Goal: Task Accomplishment & Management: Use online tool/utility

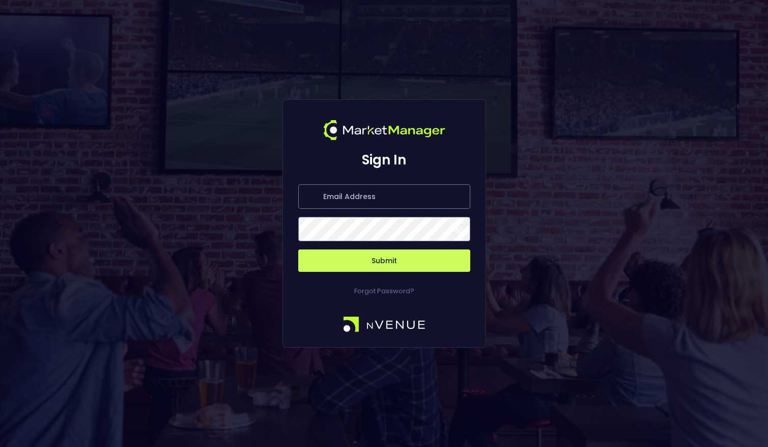
type input "[PERSON_NAME][EMAIL_ADDRESS][DOMAIN_NAME]"
click at [378, 261] on button "Submit" at bounding box center [384, 260] width 172 height 22
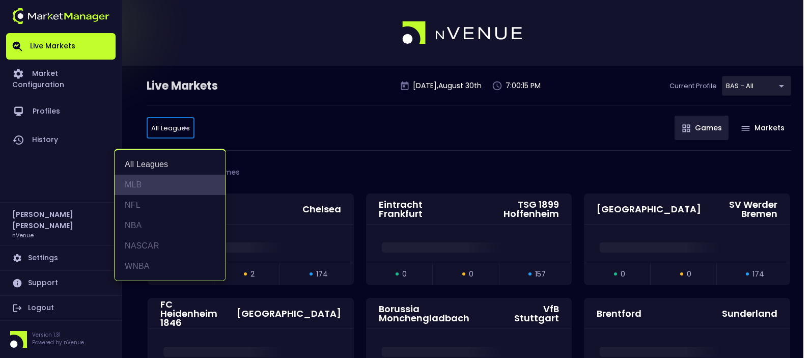
click at [145, 186] on li "MLB" at bounding box center [169, 185] width 111 height 20
type input "MLB"
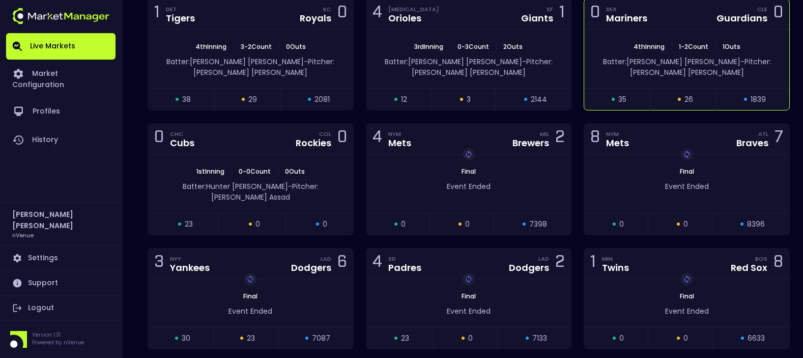
scroll to position [507, 0]
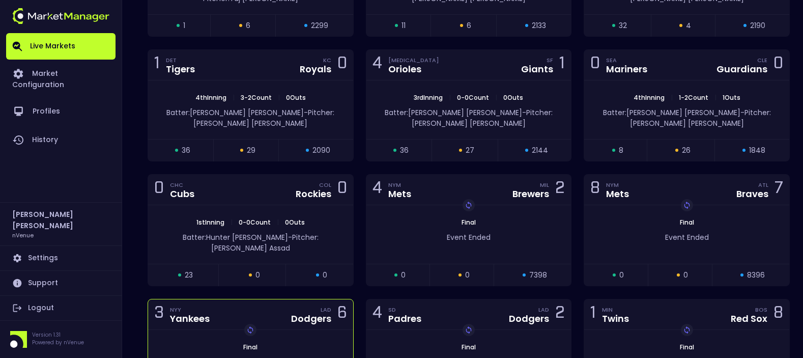
click at [148, 299] on div "3 NYY Yankees LAD Dodgers 6 Replay Game Final Event Ended open 30 suspended 23 …" at bounding box center [251, 349] width 206 height 101
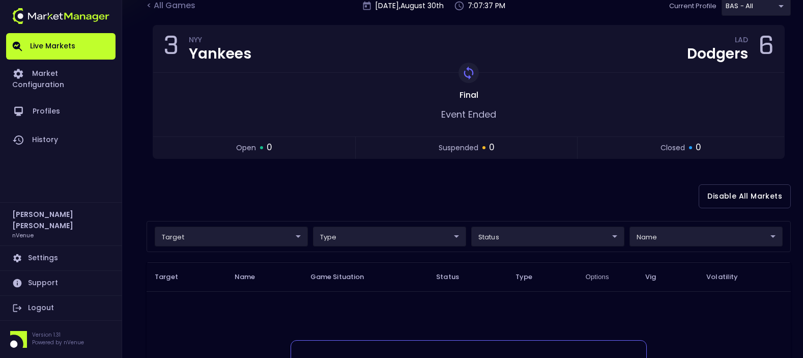
scroll to position [0, 0]
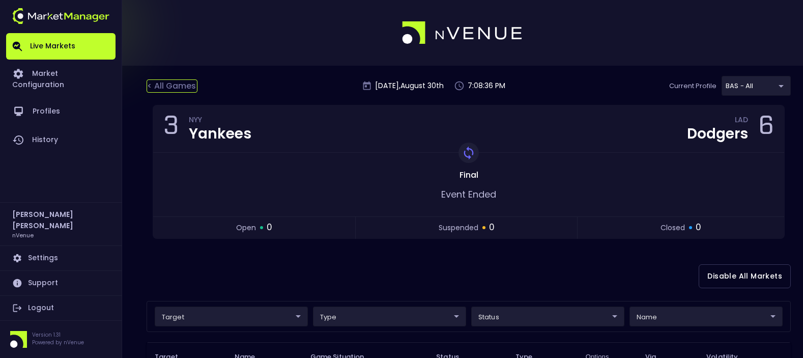
click at [186, 81] on div "< All Games" at bounding box center [172, 85] width 51 height 13
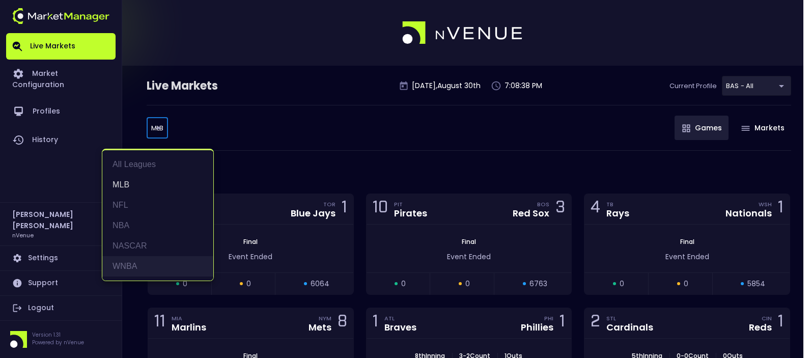
click at [143, 264] on li "WNBA" at bounding box center [157, 266] width 111 height 20
type input "WNBA"
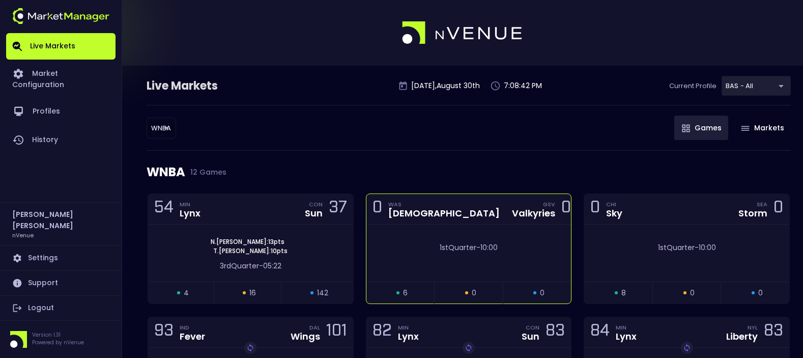
click at [480, 225] on div "1st Quarter - 10:00" at bounding box center [468, 252] width 205 height 57
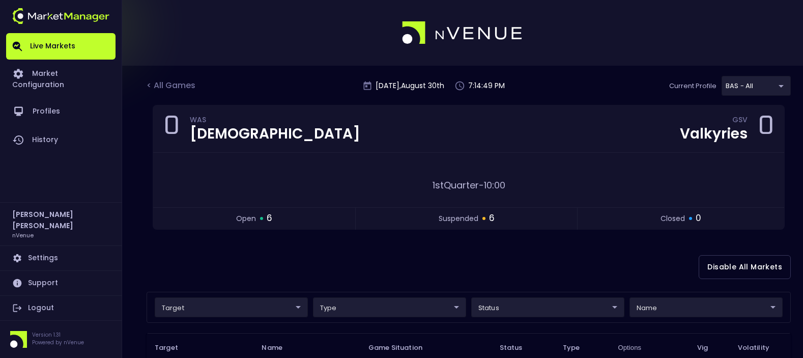
click at [288, 283] on div "Disable All Markets" at bounding box center [469, 266] width 644 height 49
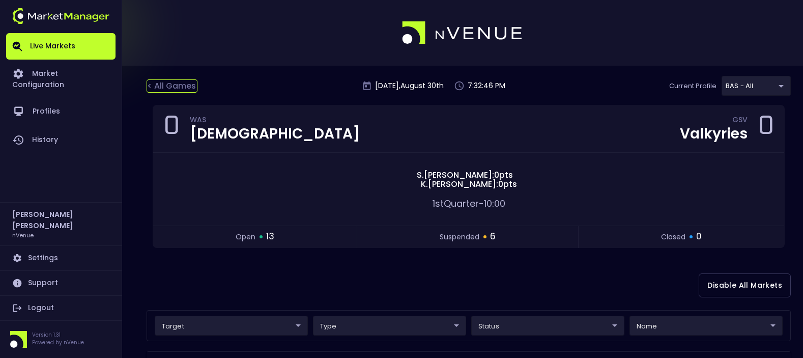
click at [166, 88] on div "< All Games" at bounding box center [172, 85] width 51 height 13
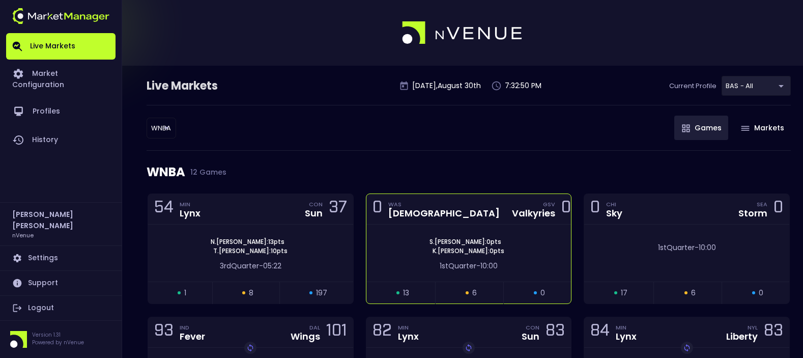
scroll to position [51, 0]
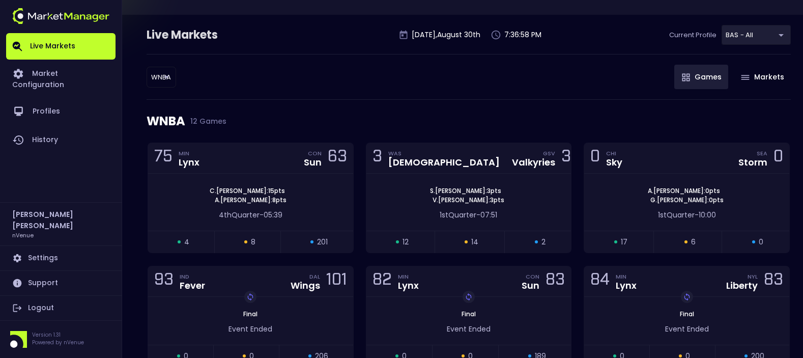
click at [130, 279] on div "Live Markets Saturday , August 30 th 7:36:58 PM Current Profile BAS - All 0d810…" at bounding box center [401, 330] width 803 height 631
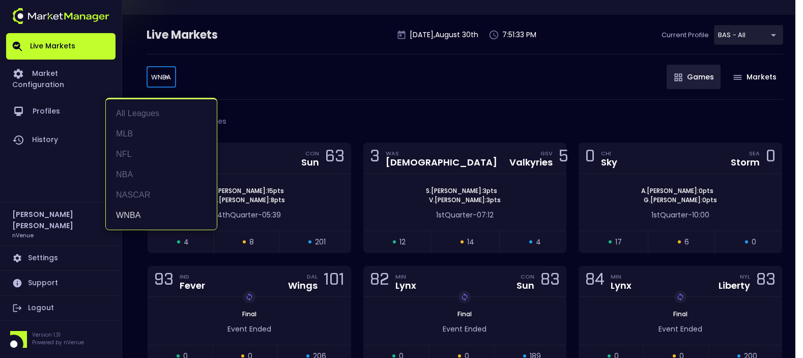
click at [161, 73] on body "Live Markets Market Configuration Profiles History Jerry Griffith nVenue Settin…" at bounding box center [401, 297] width 803 height 697
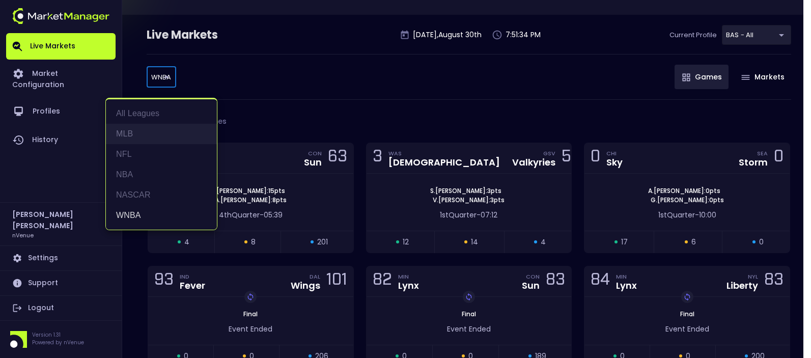
click at [130, 138] on li "MLB" at bounding box center [161, 134] width 111 height 20
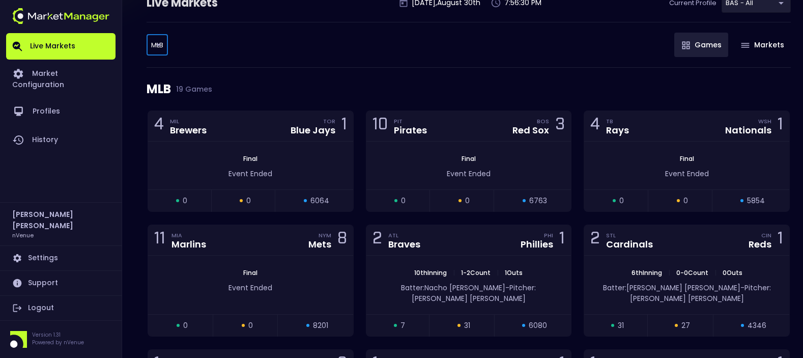
scroll to position [0, 0]
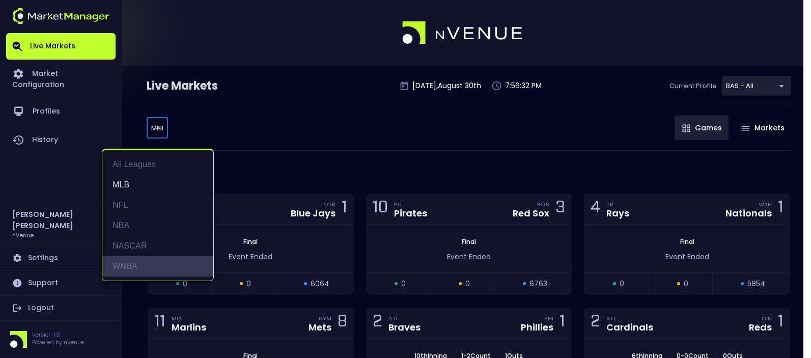
click at [140, 264] on li "WNBA" at bounding box center [157, 266] width 111 height 20
type input "WNBA"
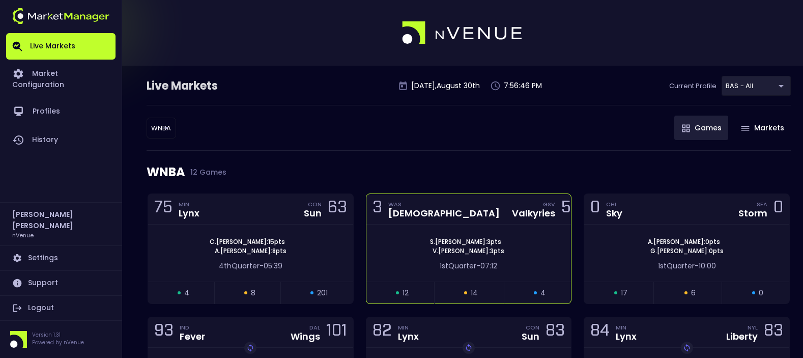
click at [476, 209] on div "3 WAS Mystics GSV Valkyries 5" at bounding box center [468, 209] width 205 height 31
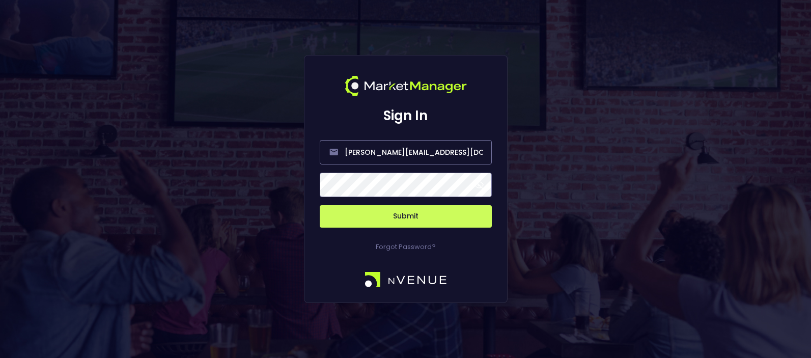
click at [428, 210] on button "Submit" at bounding box center [406, 216] width 172 height 22
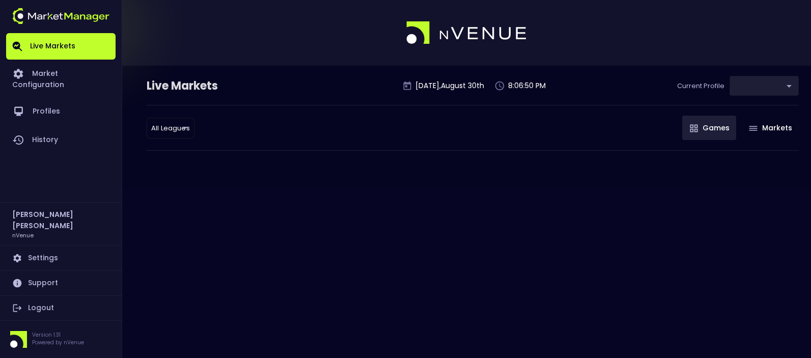
type input "0d810fa5-e353-4d9c-b11d-31f095cae871"
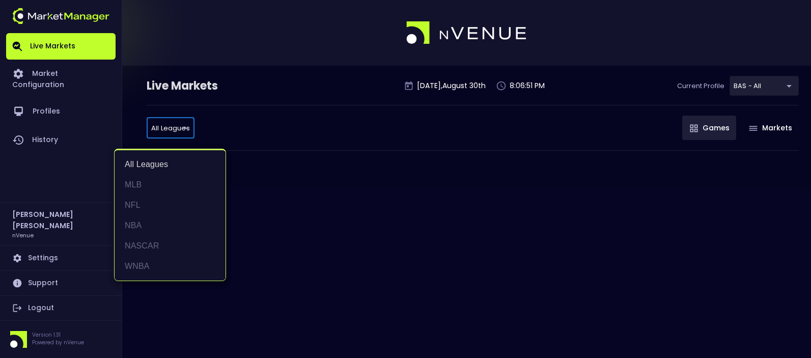
click at [173, 126] on body "Live Markets Market Configuration Profiles History Jerry Griffith nVenue Settin…" at bounding box center [405, 179] width 811 height 358
click at [160, 261] on li "WNBA" at bounding box center [169, 266] width 111 height 20
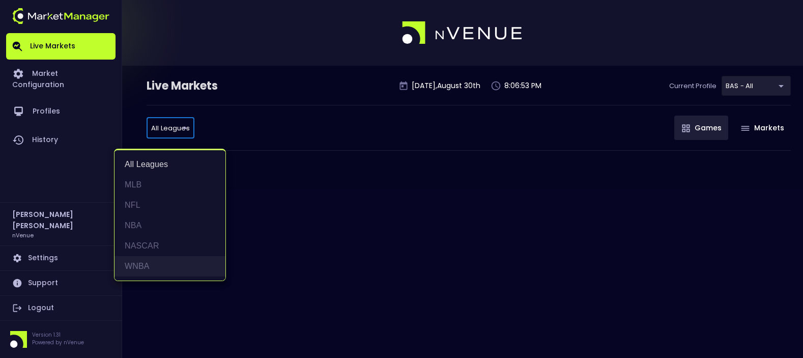
type input "WNBA"
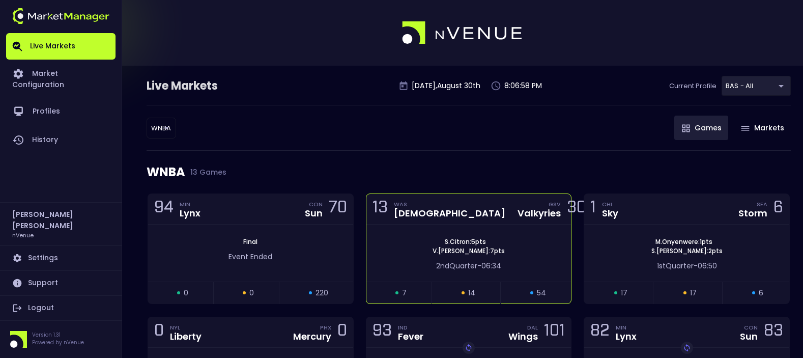
click at [469, 219] on div "13 WAS Mystics GSV Valkyries 30" at bounding box center [468, 209] width 205 height 31
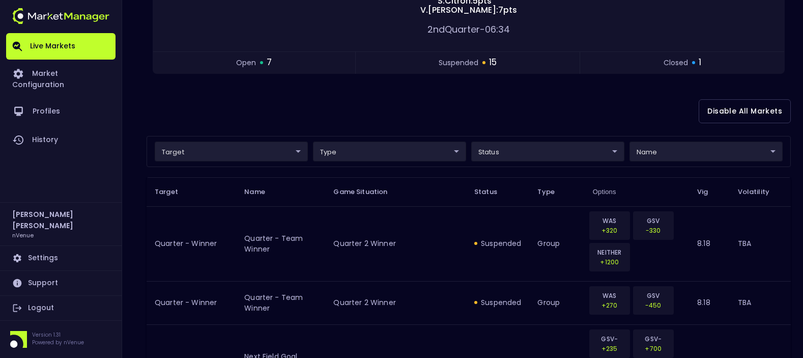
scroll to position [204, 0]
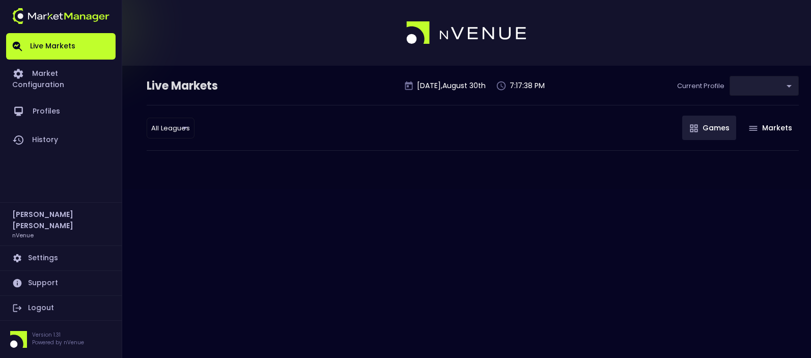
type input "0d810fa5-e353-4d9c-b11d-31f095cae871"
click at [147, 129] on body "Live Markets Market Configuration Profiles History [PERSON_NAME] nVenue Setting…" at bounding box center [405, 179] width 811 height 358
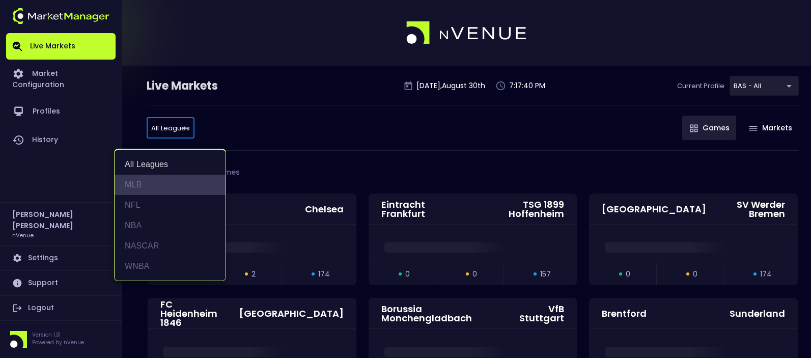
click at [146, 184] on li "MLB" at bounding box center [169, 185] width 111 height 20
type input "MLB"
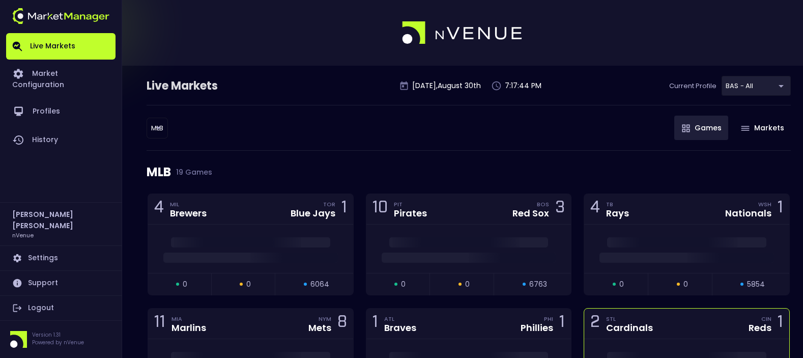
click at [699, 333] on div "2 STL Cardinals CIN Reds 1" at bounding box center [686, 323] width 205 height 31
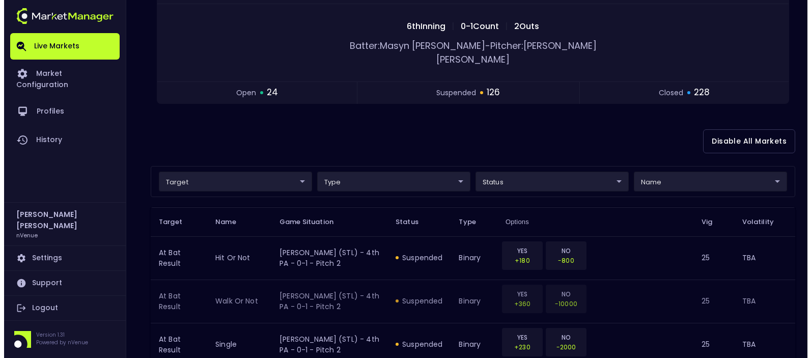
scroll to position [204, 0]
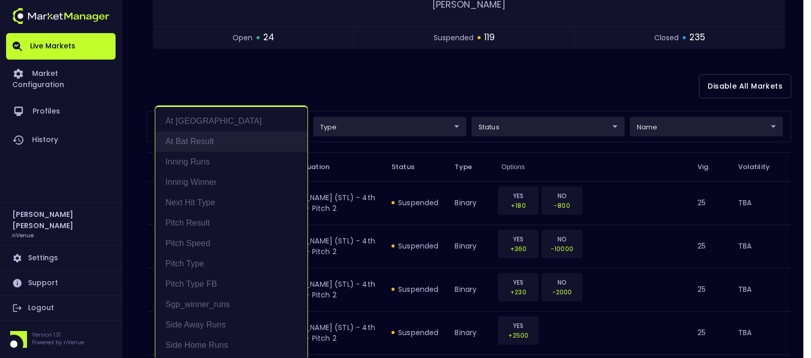
click at [212, 132] on li "At Bat Result" at bounding box center [231, 141] width 152 height 20
type input "At Bat Result"
click at [386, 73] on div at bounding box center [405, 179] width 811 height 358
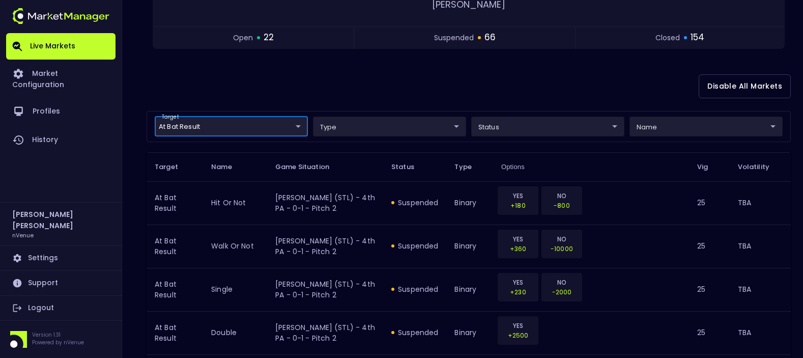
scroll to position [0, 0]
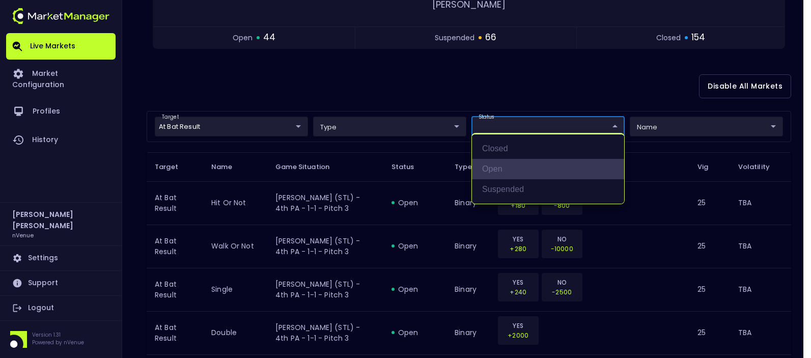
click at [504, 175] on li "open" at bounding box center [548, 169] width 152 height 20
type input "open"
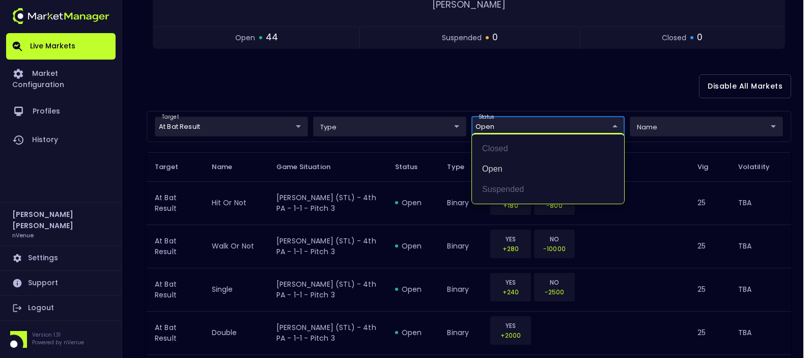
click at [288, 77] on div at bounding box center [405, 179] width 811 height 358
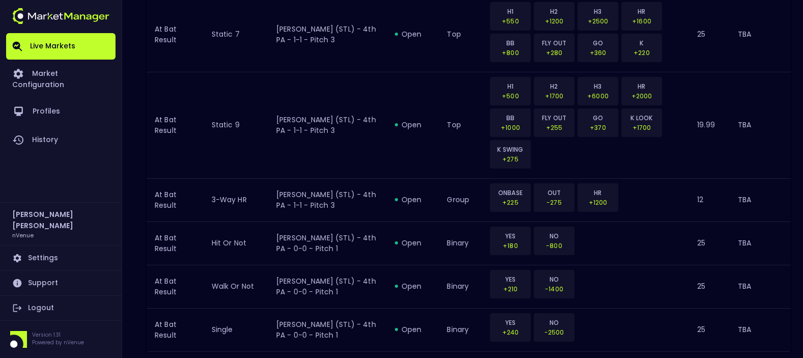
scroll to position [1304, 0]
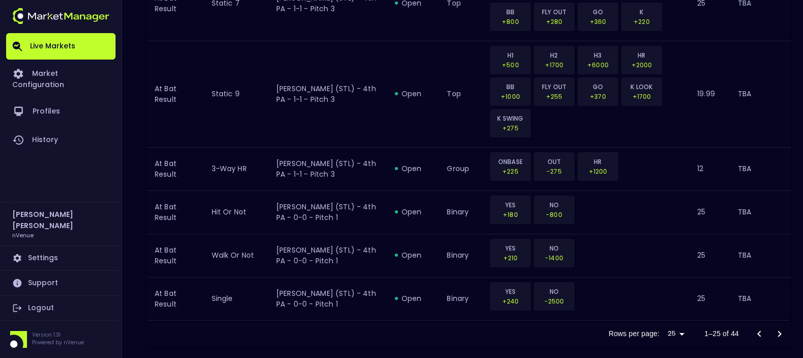
click at [781, 328] on icon "Go to next page" at bounding box center [779, 334] width 12 height 12
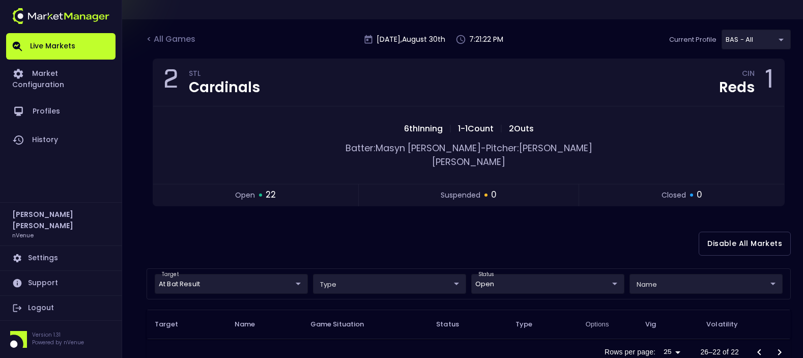
scroll to position [65, 0]
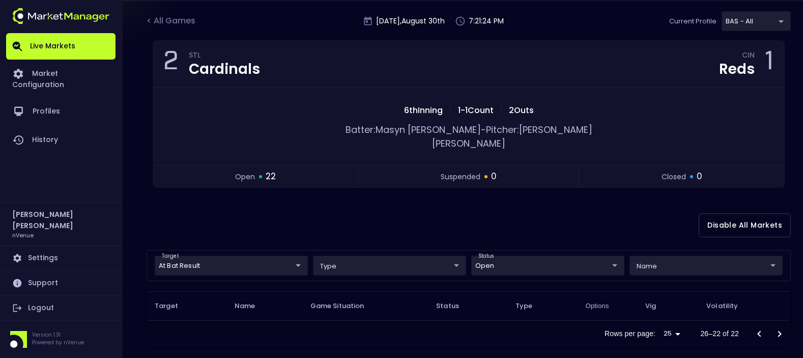
click at [757, 328] on icon "Go to previous page" at bounding box center [759, 334] width 12 height 12
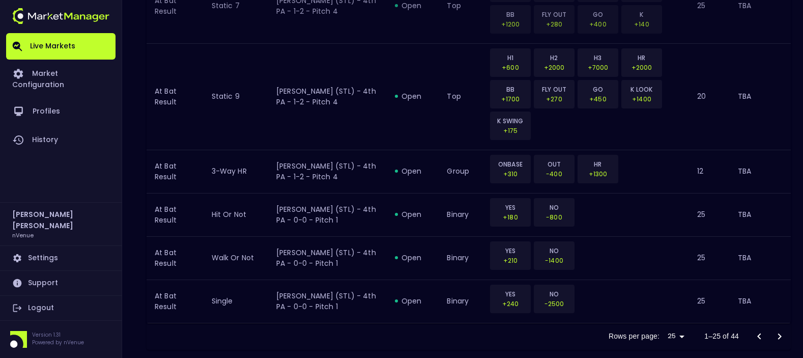
scroll to position [1304, 0]
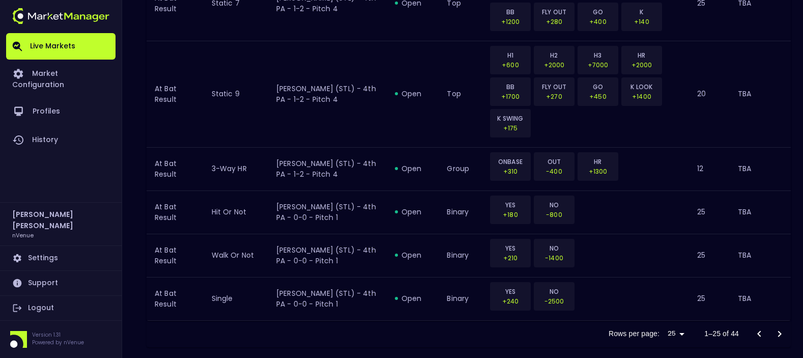
click at [772, 324] on button "Go to next page" at bounding box center [779, 334] width 20 height 20
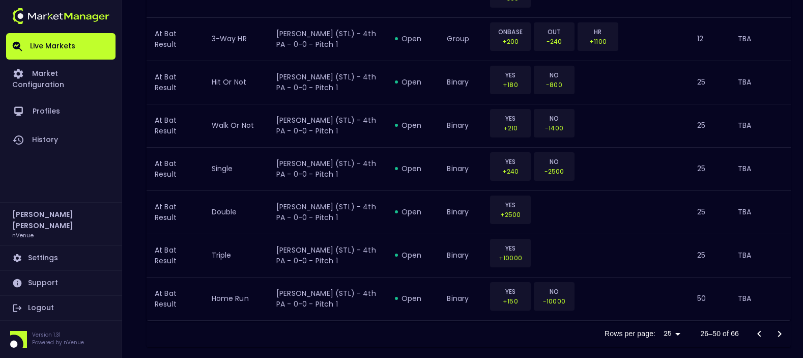
click at [778, 328] on icon "Go to next page" at bounding box center [779, 334] width 12 height 12
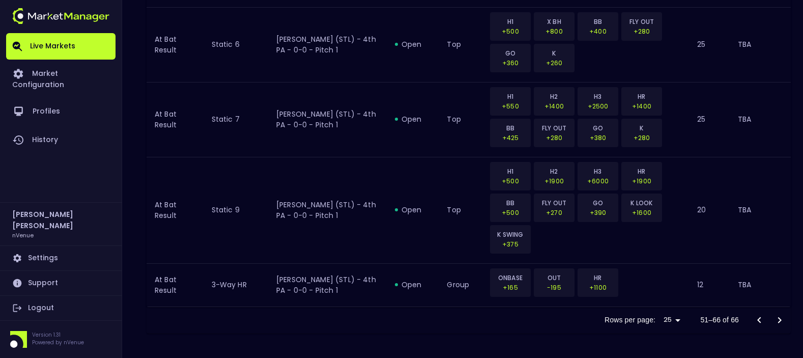
scroll to position [914, 0]
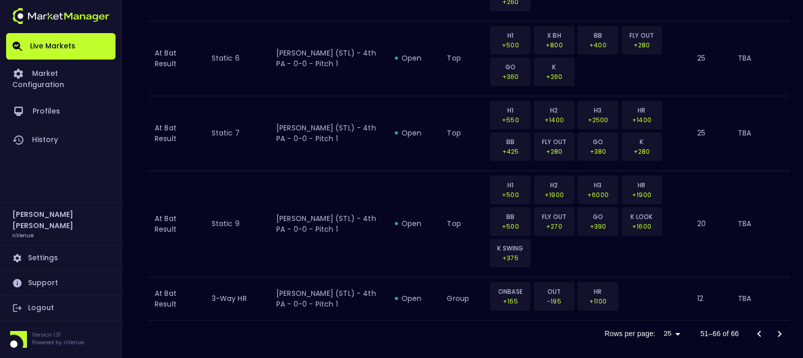
click at [778, 324] on div at bounding box center [769, 334] width 41 height 20
click at [756, 328] on icon "Go to previous page" at bounding box center [759, 334] width 12 height 12
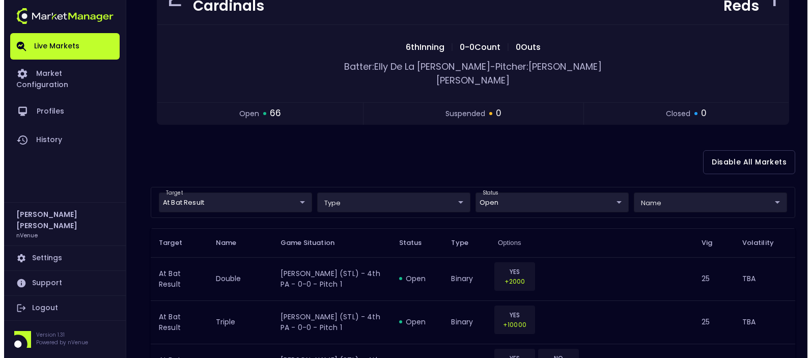
scroll to position [0, 0]
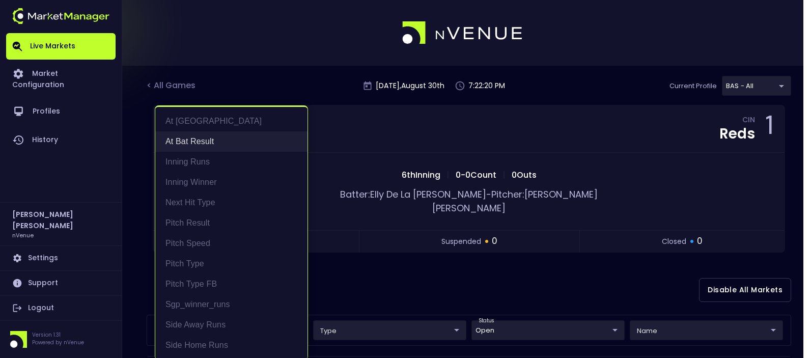
click at [188, 140] on li "At Bat Result" at bounding box center [231, 141] width 152 height 20
click at [399, 251] on div at bounding box center [405, 179] width 811 height 358
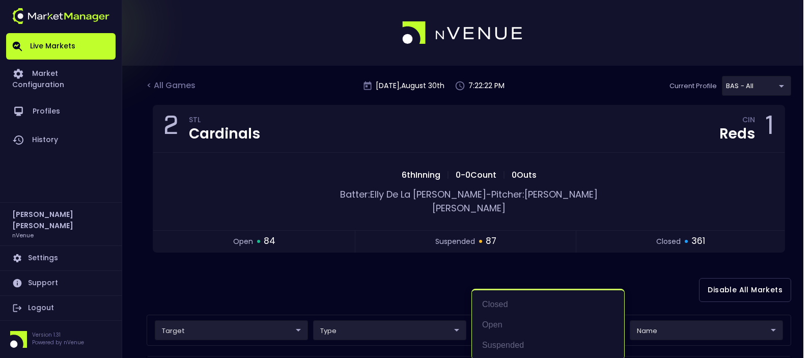
click at [510, 324] on li "open" at bounding box center [548, 324] width 152 height 20
type input "open"
click at [365, 263] on div at bounding box center [405, 179] width 811 height 358
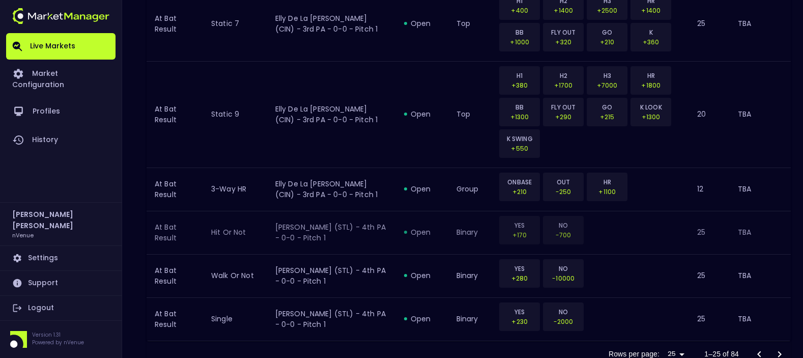
scroll to position [1304, 0]
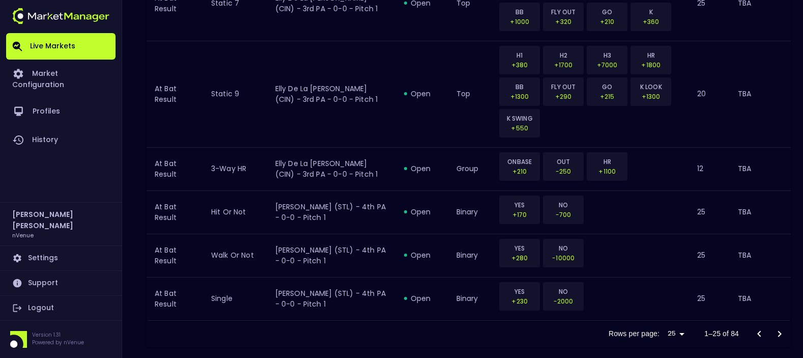
click at [782, 328] on icon "Go to next page" at bounding box center [779, 334] width 12 height 12
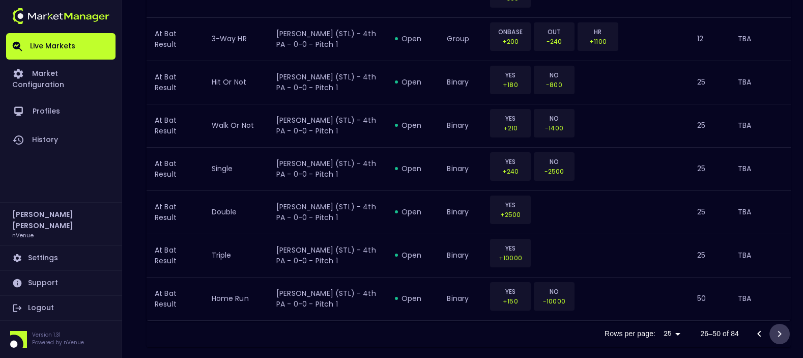
click at [786, 324] on button "Go to next page" at bounding box center [779, 334] width 20 height 20
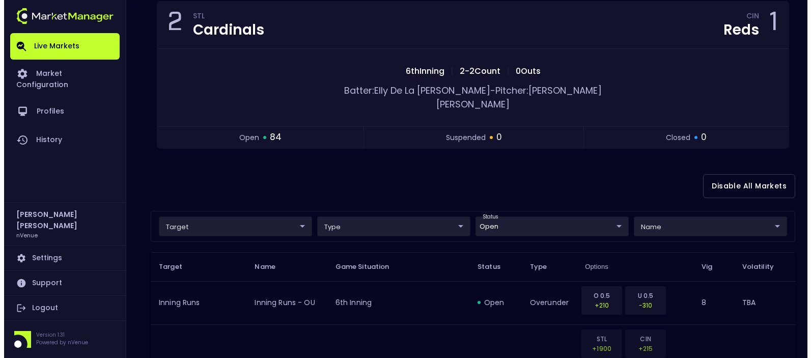
scroll to position [78, 0]
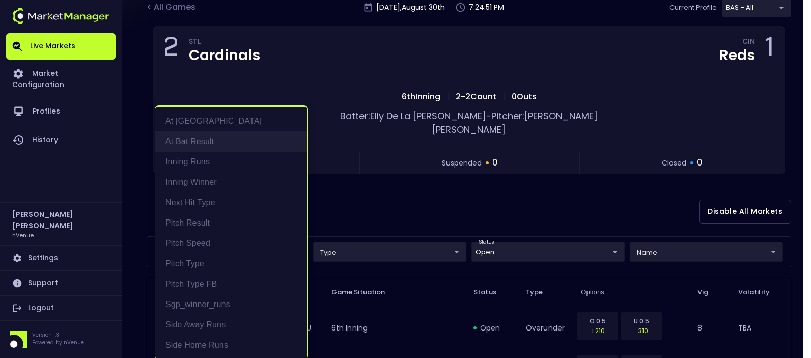
click at [203, 142] on li "At Bat Result" at bounding box center [231, 141] width 152 height 20
type input "At Bat Result"
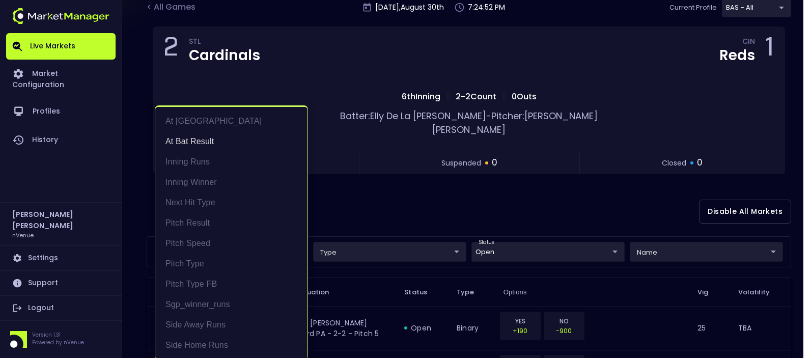
click at [390, 200] on div at bounding box center [405, 179] width 811 height 358
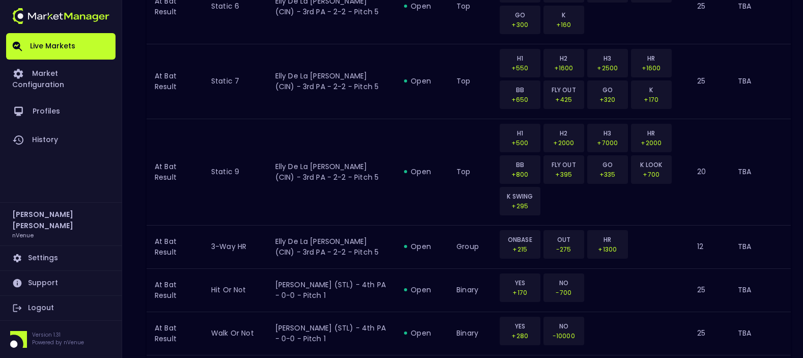
scroll to position [1304, 0]
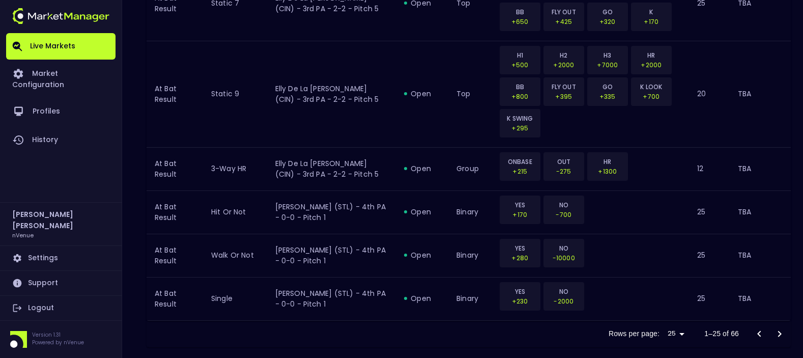
click at [777, 328] on icon "Go to next page" at bounding box center [779, 334] width 12 height 12
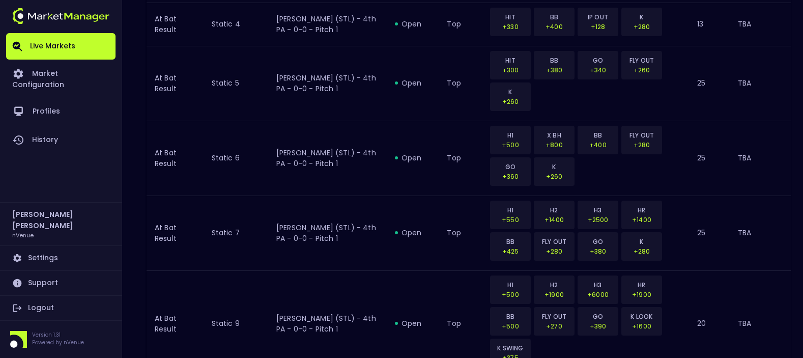
scroll to position [1044, 0]
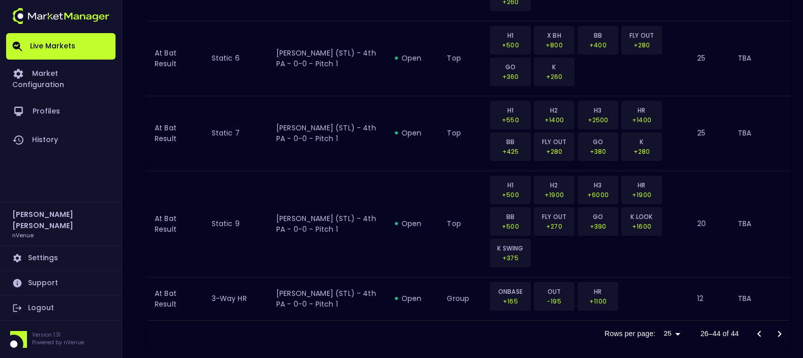
click at [775, 324] on div at bounding box center [769, 334] width 41 height 20
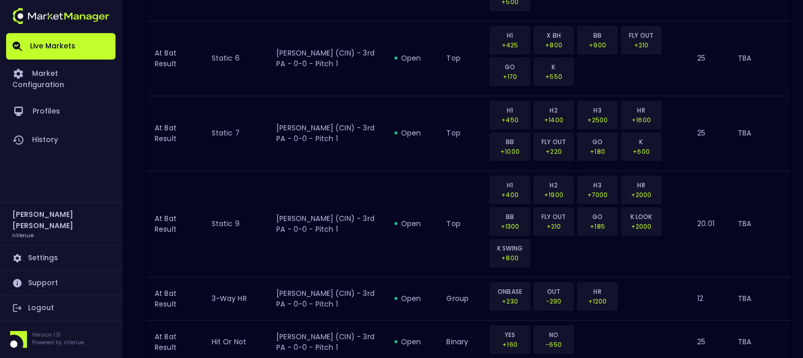
click at [118, 317] on div "Logout" at bounding box center [61, 308] width 122 height 25
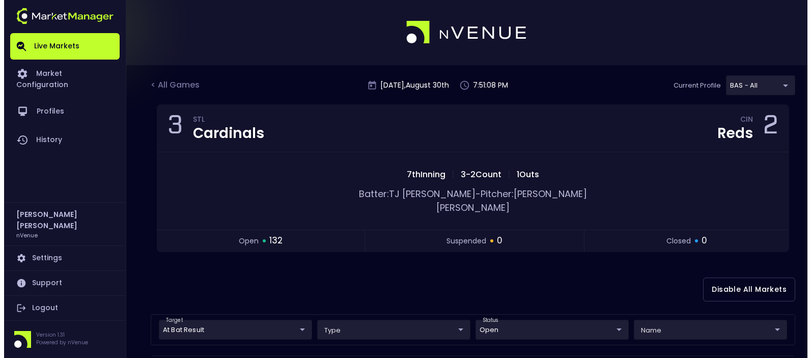
scroll to position [0, 0]
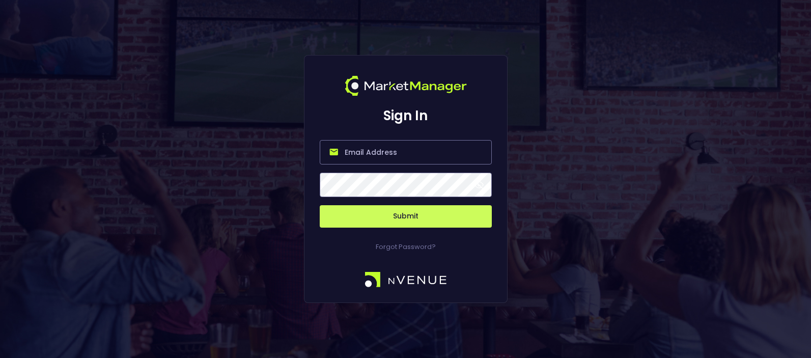
type input "[PERSON_NAME][EMAIL_ADDRESS][DOMAIN_NAME]"
click at [196, 231] on div "Sign In jerry@nvenue.com Submit Forgot Password?" at bounding box center [405, 179] width 811 height 358
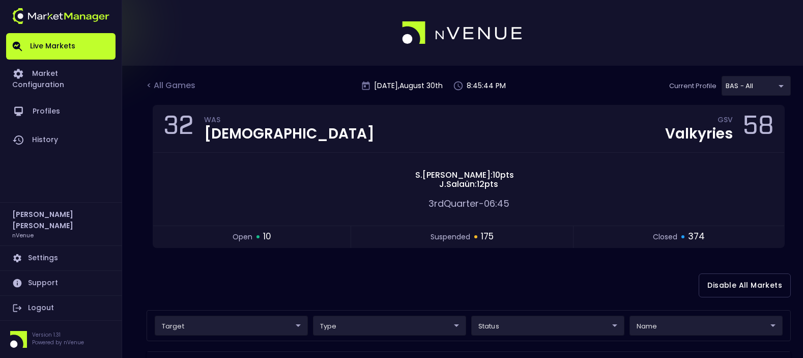
click at [50, 46] on link "Live Markets" at bounding box center [60, 46] width 109 height 26
click at [161, 91] on div "< All Games" at bounding box center [172, 85] width 51 height 13
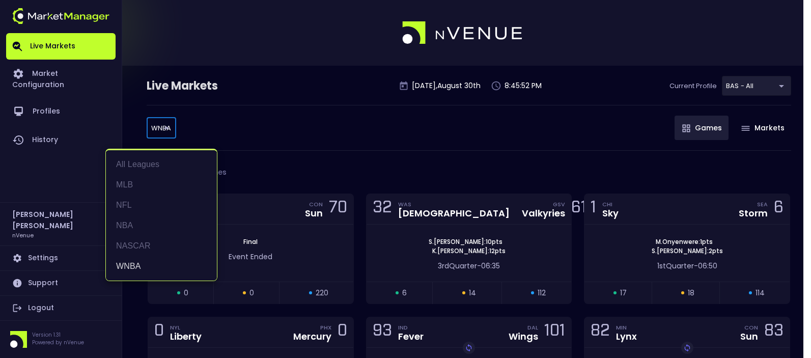
click at [148, 182] on li "MLB" at bounding box center [161, 185] width 111 height 20
type input "MLB"
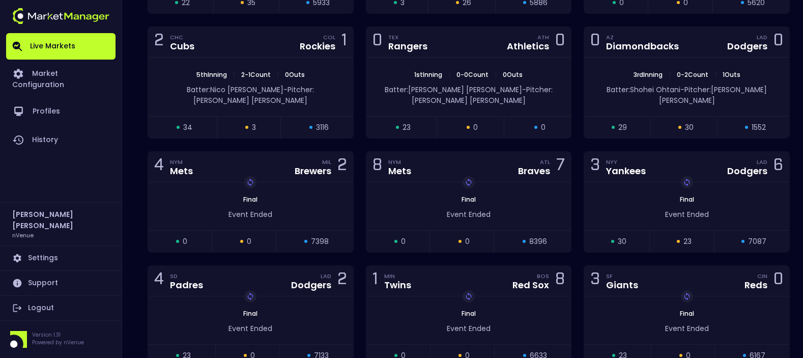
scroll to position [593, 0]
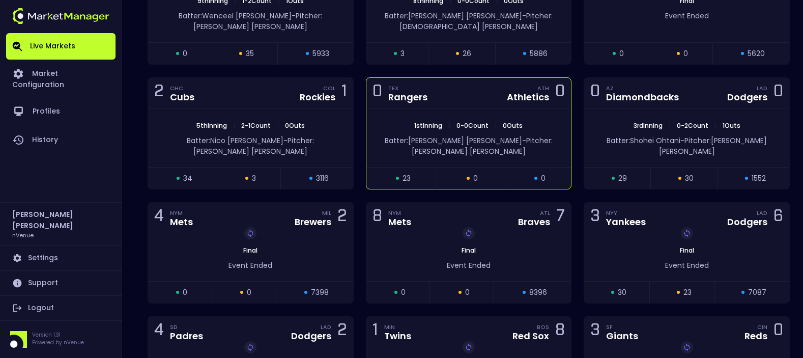
click at [477, 78] on div "0 TEX Rangers ATH Athletics 0" at bounding box center [468, 93] width 205 height 31
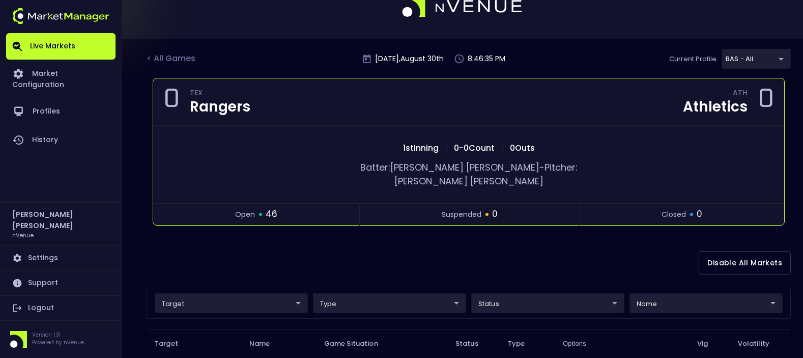
scroll to position [51, 0]
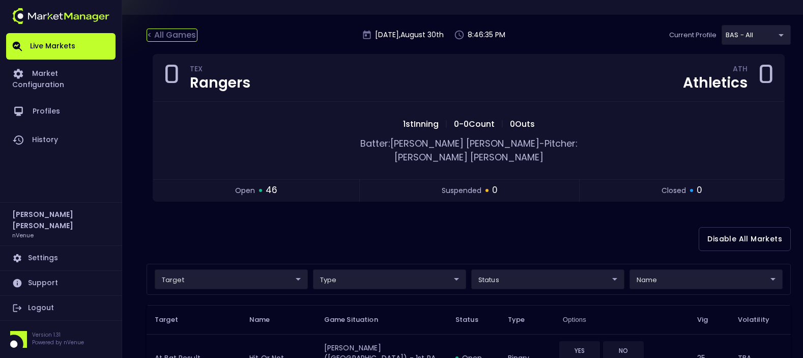
click at [190, 31] on div "< All Games" at bounding box center [172, 34] width 51 height 13
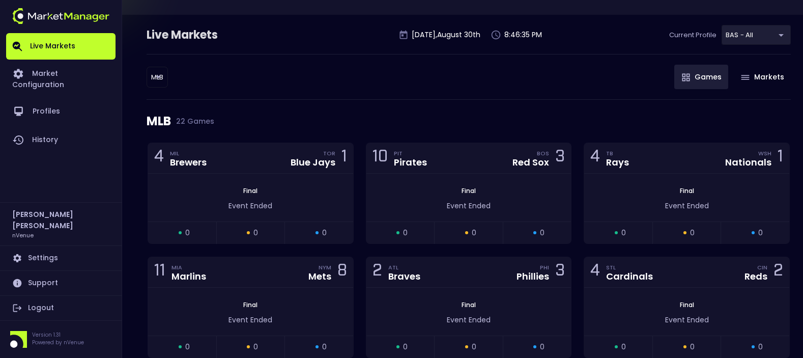
scroll to position [0, 0]
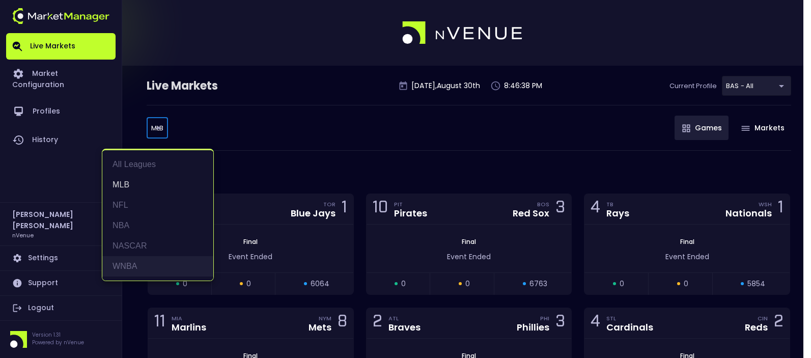
click at [154, 262] on li "WNBA" at bounding box center [157, 266] width 111 height 20
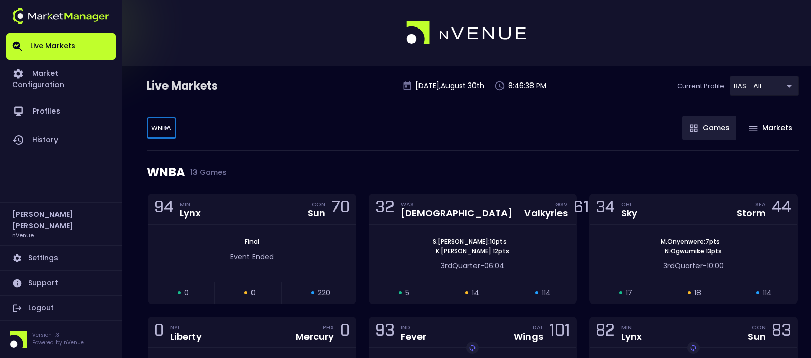
type input "WNBA"
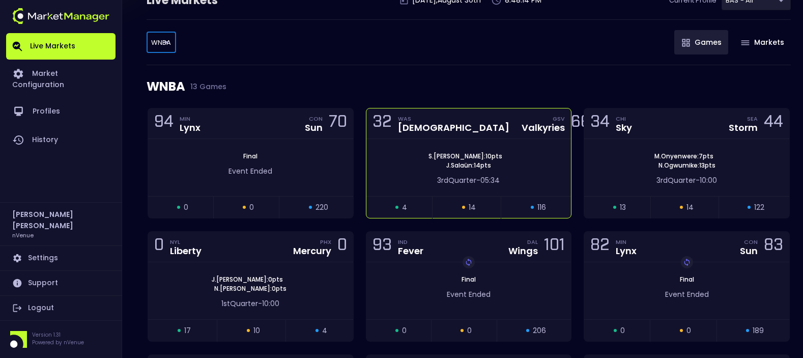
scroll to position [102, 0]
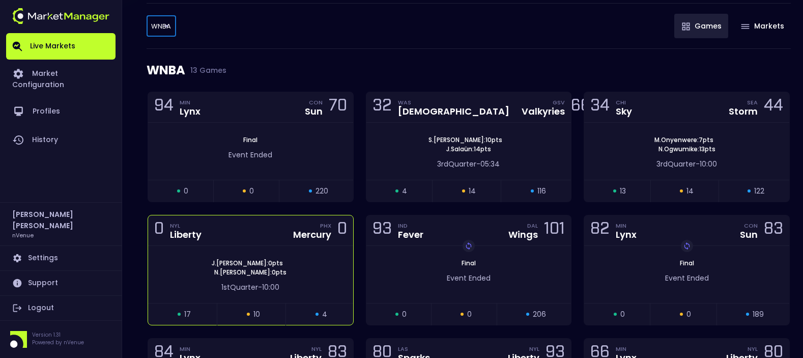
click at [255, 246] on div "J . Jones : 0 pts N . Mack : 0 pts 1st Quarter - 10:00" at bounding box center [250, 274] width 205 height 57
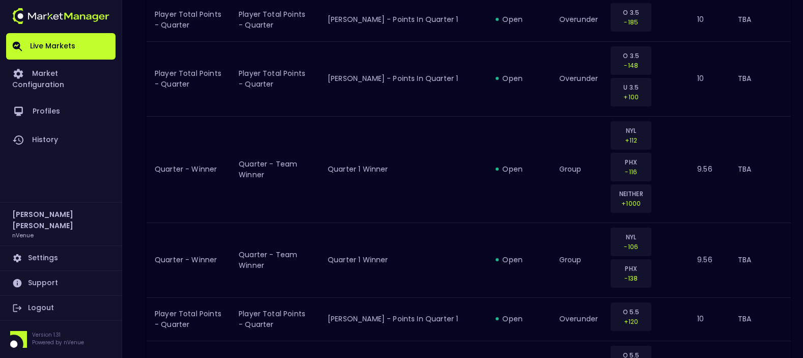
scroll to position [509, 0]
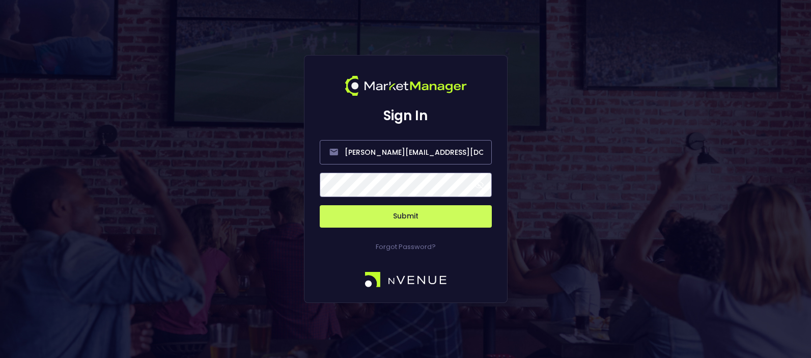
click at [427, 219] on button "Submit" at bounding box center [406, 216] width 172 height 22
click at [409, 209] on button "Submit" at bounding box center [406, 216] width 172 height 22
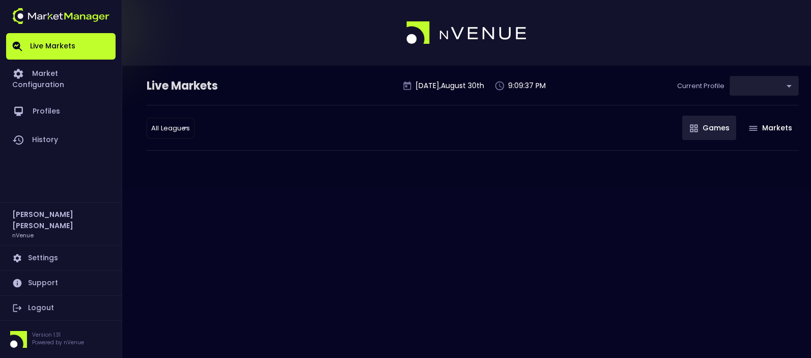
type input "0d810fa5-e353-4d9c-b11d-31f095cae871"
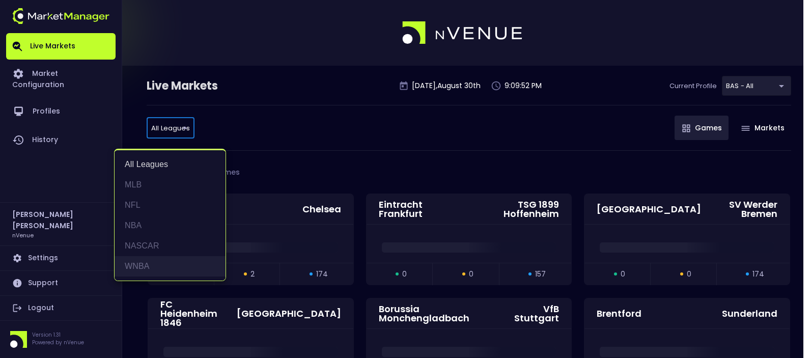
click at [138, 268] on li "WNBA" at bounding box center [169, 266] width 111 height 20
type input "WNBA"
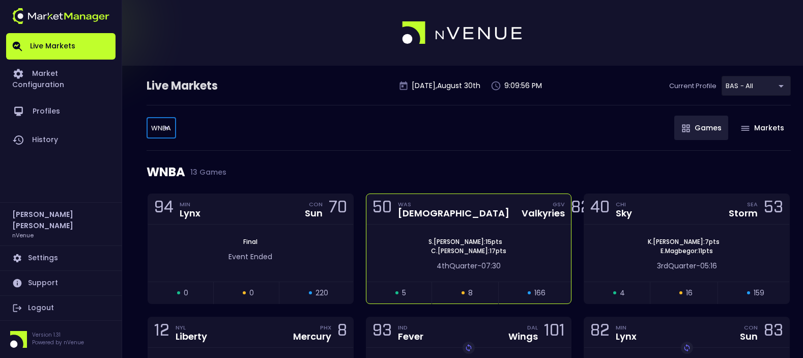
click at [495, 222] on div "50 WAS Mystics GSV Valkyries 82" at bounding box center [468, 209] width 205 height 31
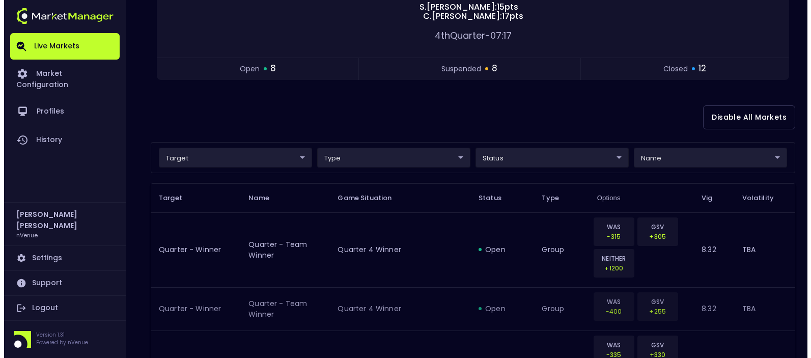
scroll to position [204, 0]
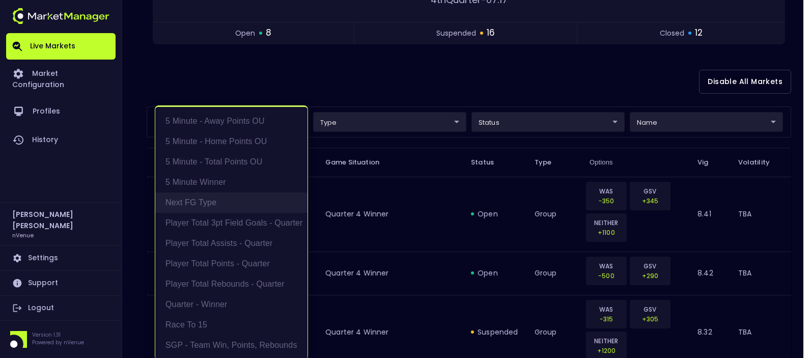
click at [218, 200] on li "Next FG Type" at bounding box center [231, 202] width 152 height 20
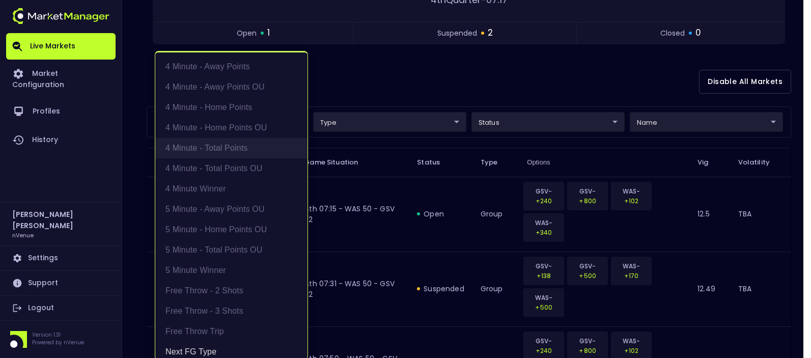
type input "Next FG Type"
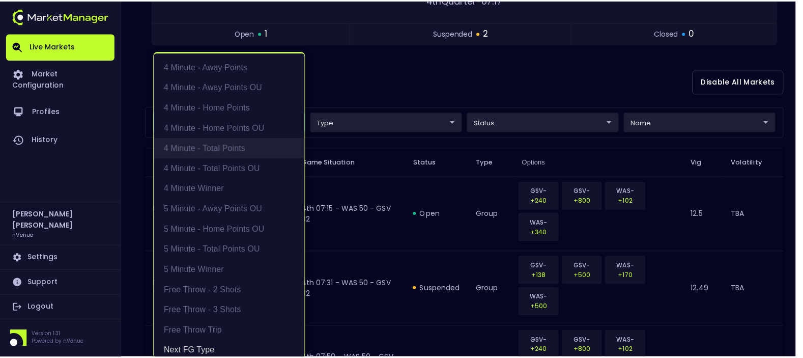
scroll to position [2, 0]
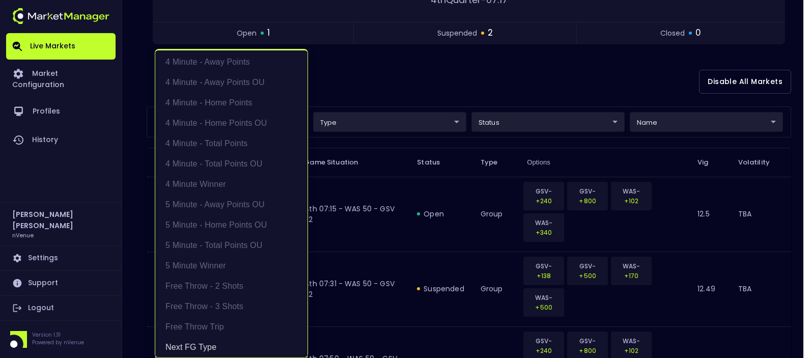
click at [495, 78] on div at bounding box center [405, 179] width 811 height 358
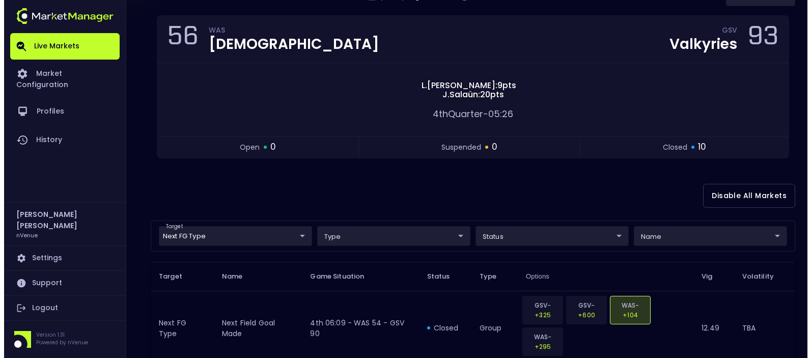
scroll to position [139, 0]
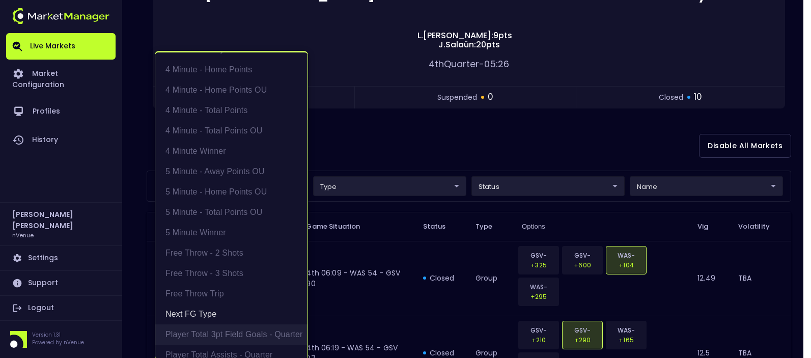
scroll to position [53, 0]
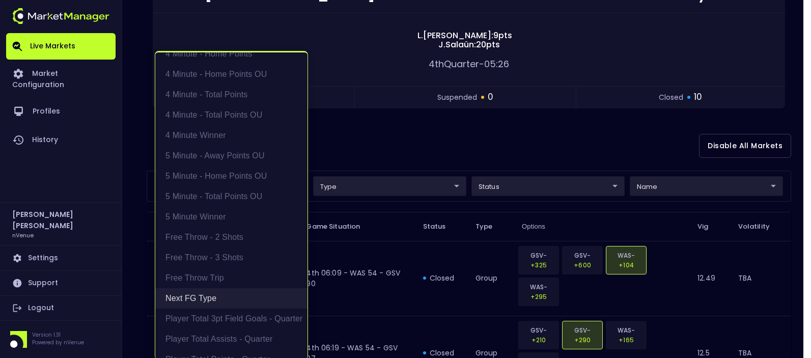
click at [197, 304] on li "Next FG Type" at bounding box center [231, 298] width 152 height 20
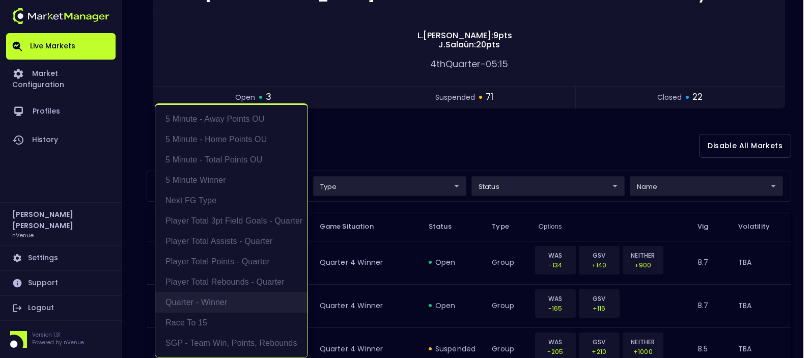
scroll to position [0, 0]
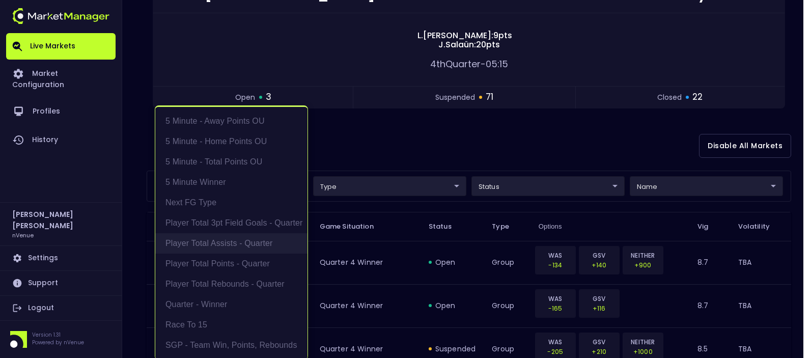
click at [220, 241] on li "Player Total Assists - Quarter" at bounding box center [231, 243] width 152 height 20
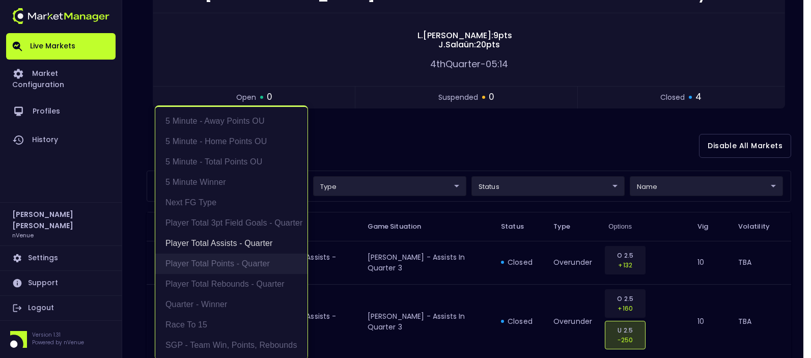
click at [217, 257] on li "Player Total Points - Quarter" at bounding box center [231, 263] width 152 height 20
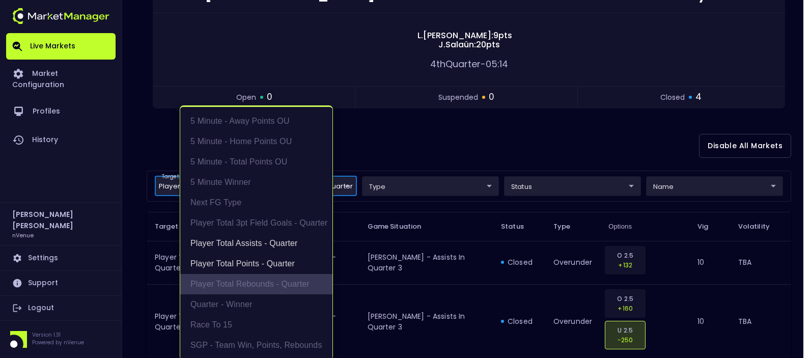
click at [220, 286] on li "Player Total Rebounds - Quarter" at bounding box center [256, 284] width 152 height 20
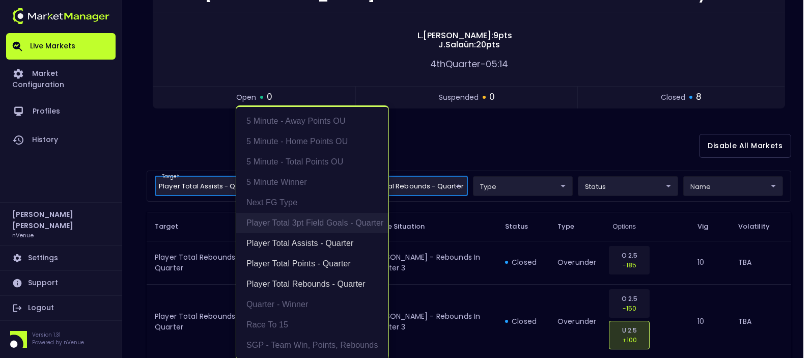
click at [310, 226] on li "Player Total 3pt Field Goals - Quarter" at bounding box center [312, 223] width 152 height 20
type input "Player Total Assists - Quarter,Player Total Points - Quarter,Player Total Rebou…"
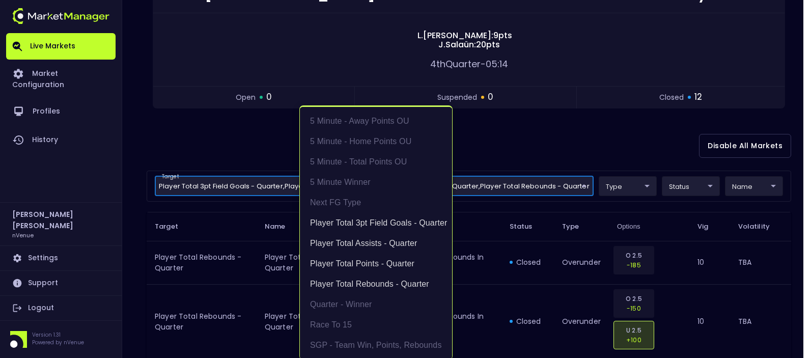
click at [558, 129] on div at bounding box center [405, 179] width 811 height 358
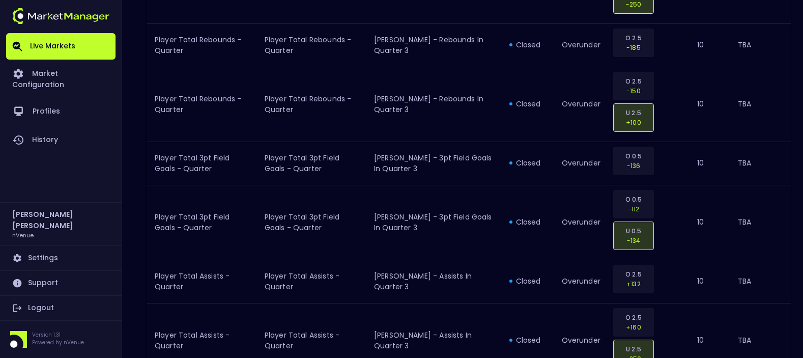
scroll to position [782, 0]
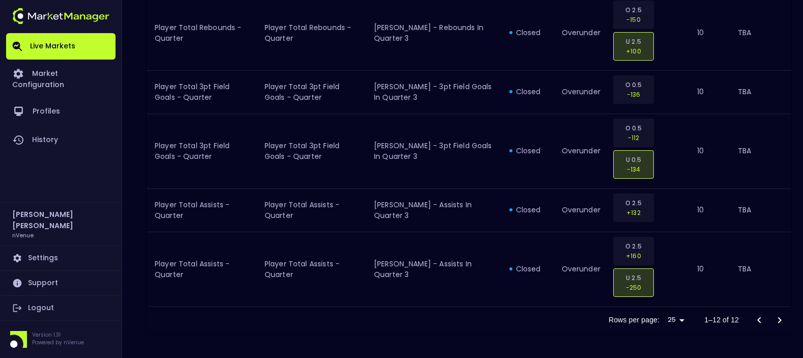
click at [778, 322] on div at bounding box center [769, 320] width 41 height 20
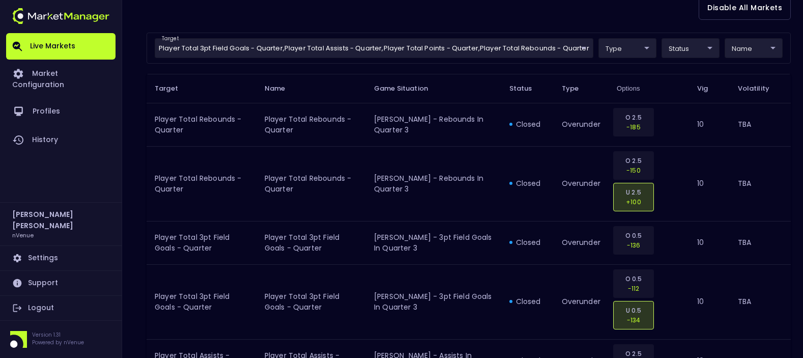
scroll to position [0, 0]
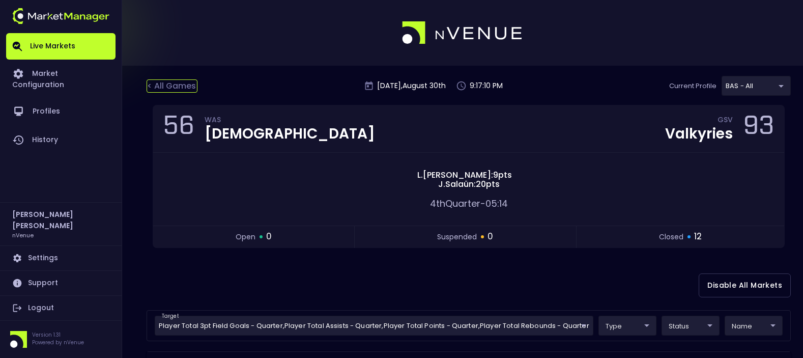
click at [169, 86] on div "< All Games" at bounding box center [172, 85] width 51 height 13
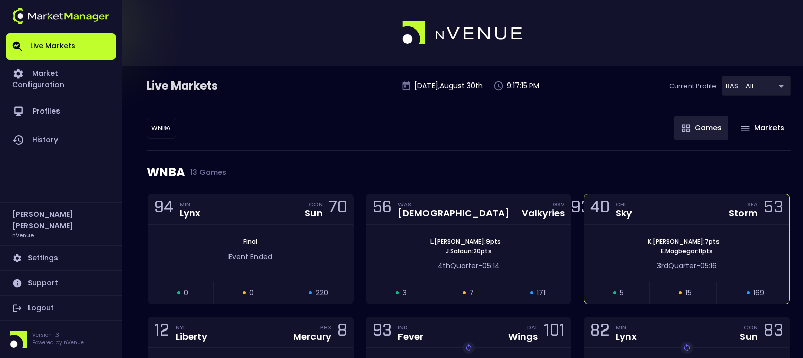
click at [679, 226] on div "K . Cardoso : 7 pts E . Magbegor : 11 pts 3rd Quarter - 05:16" at bounding box center [686, 252] width 205 height 57
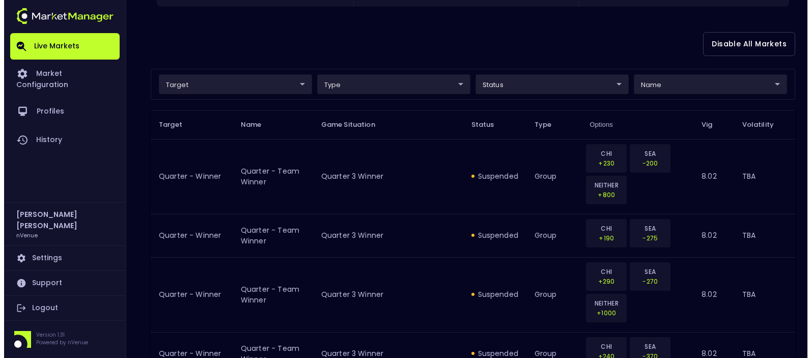
scroll to position [204, 0]
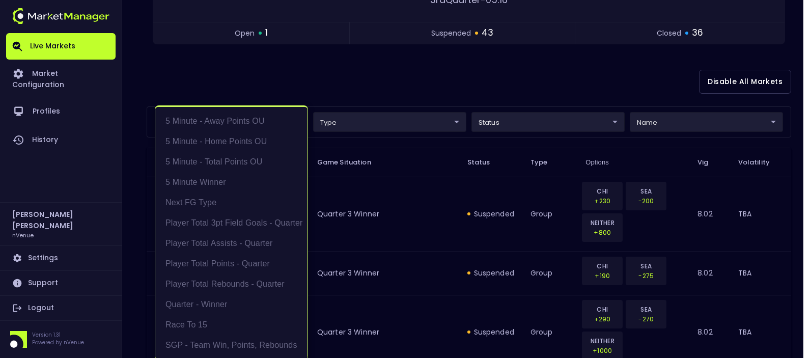
click at [241, 218] on li "Player Total 3pt Field Goals - Quarter" at bounding box center [231, 223] width 152 height 20
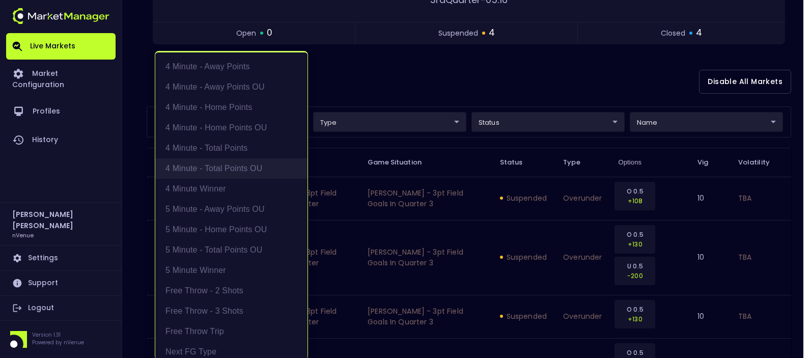
scroll to position [166, 0]
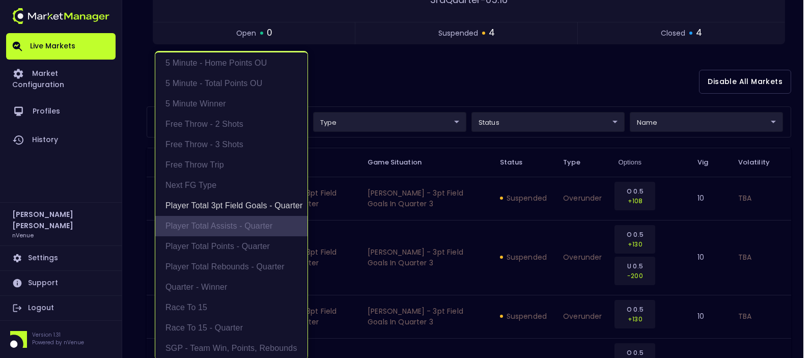
click at [237, 226] on li "Player Total Assists - Quarter" at bounding box center [231, 226] width 152 height 20
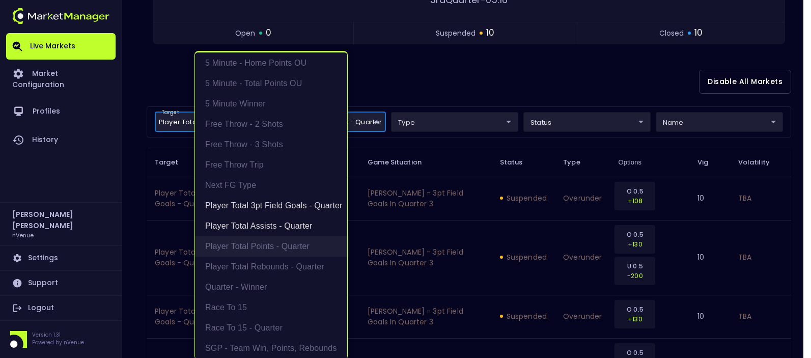
click at [235, 243] on li "Player Total Points - Quarter" at bounding box center [271, 246] width 152 height 20
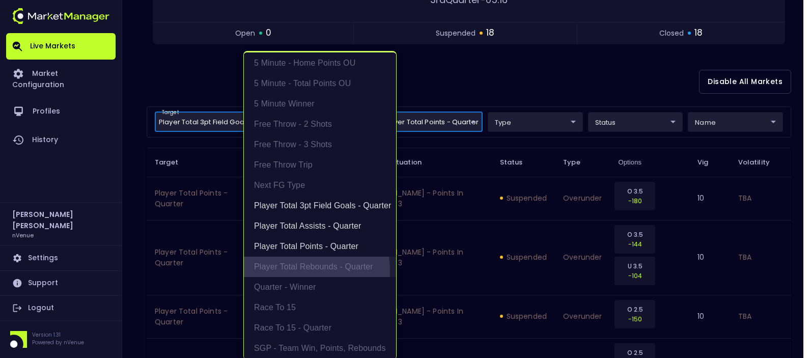
click at [284, 272] on li "Player Total Rebounds - Quarter" at bounding box center [320, 266] width 152 height 20
type input "Player Total 3pt Field Goals - Quarter,Player Total Assists - Quarter,Player To…"
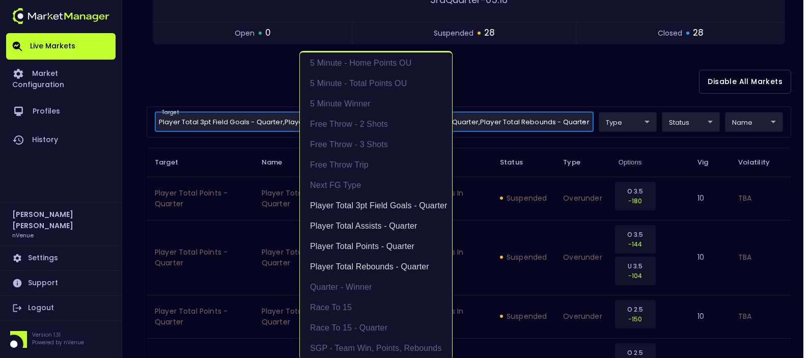
click at [632, 47] on div at bounding box center [405, 179] width 811 height 358
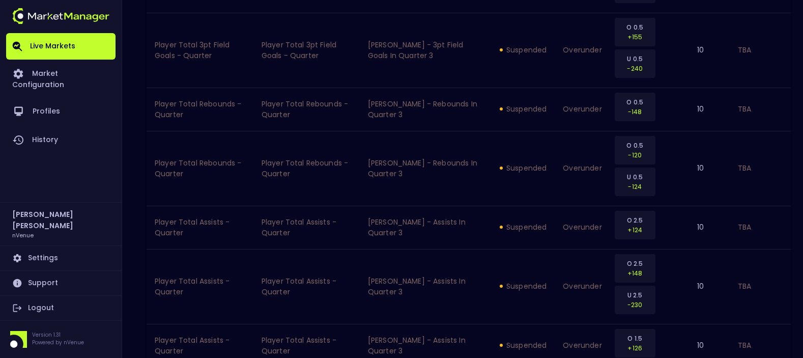
scroll to position [1534, 0]
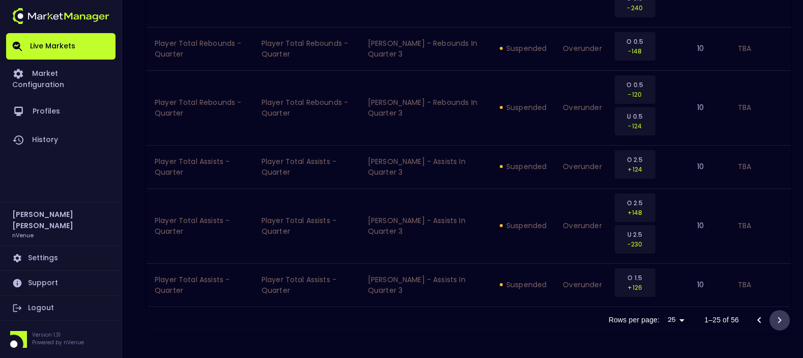
click at [781, 322] on icon "Go to next page" at bounding box center [779, 320] width 12 height 12
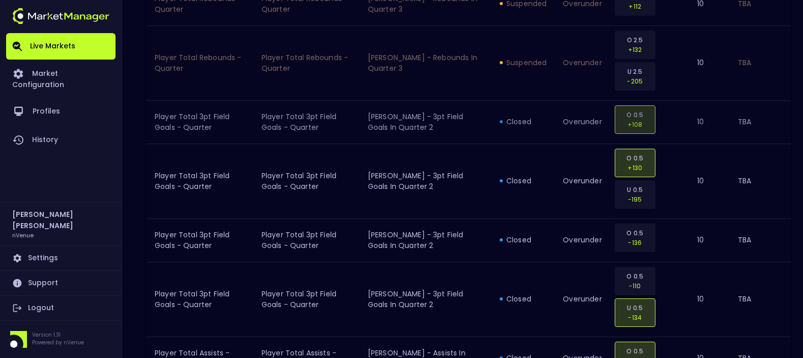
scroll to position [853, 0]
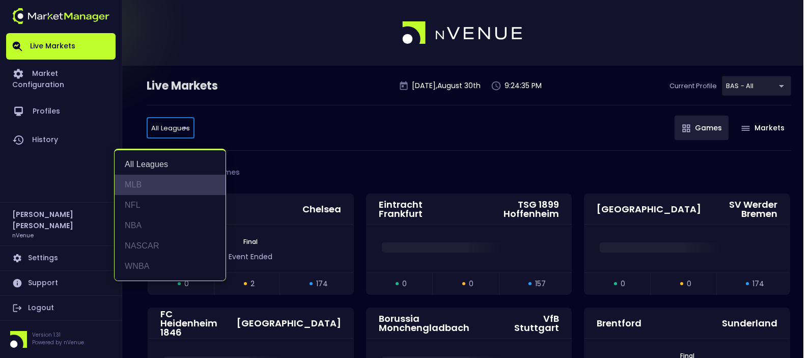
click at [146, 185] on li "MLB" at bounding box center [169, 185] width 111 height 20
type input "MLB"
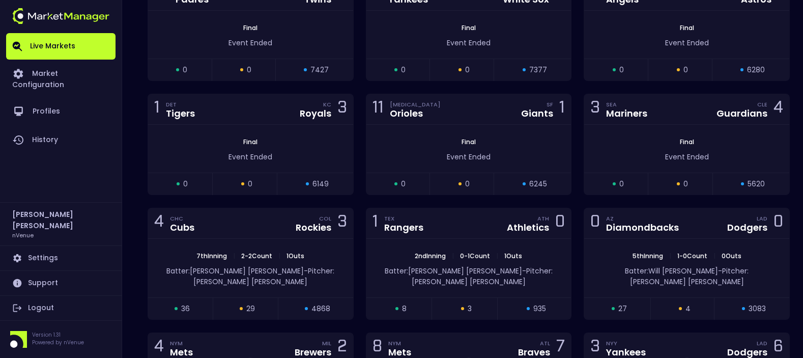
scroll to position [458, 0]
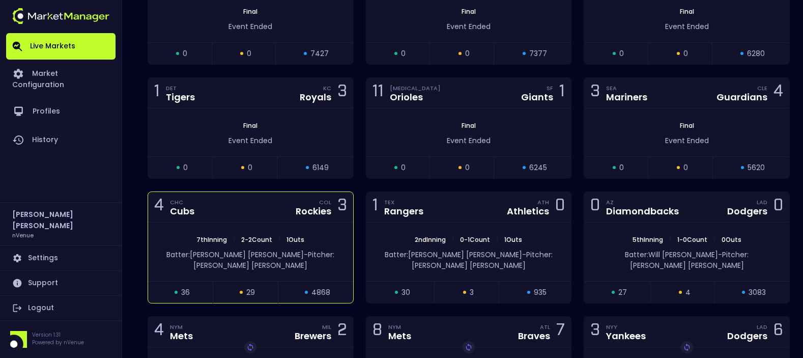
click at [223, 201] on div "4 CHC Cubs COL Rockies 3" at bounding box center [250, 207] width 205 height 31
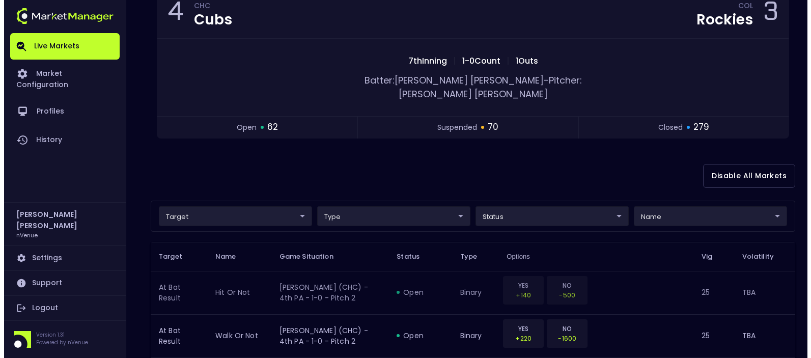
scroll to position [153, 0]
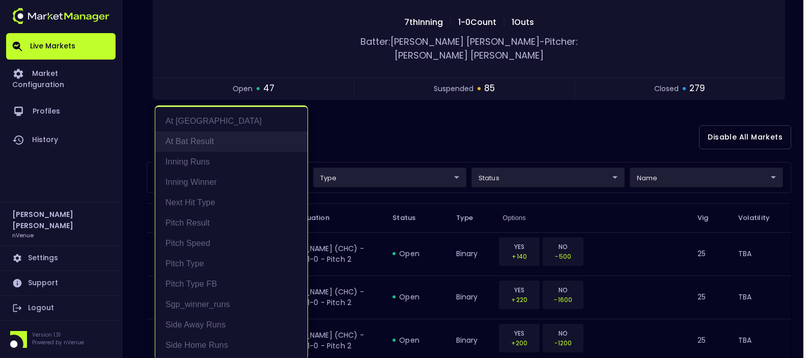
click at [183, 137] on li "At Bat Result" at bounding box center [231, 141] width 152 height 20
type input "At Bat Result"
click at [388, 98] on div at bounding box center [405, 179] width 811 height 358
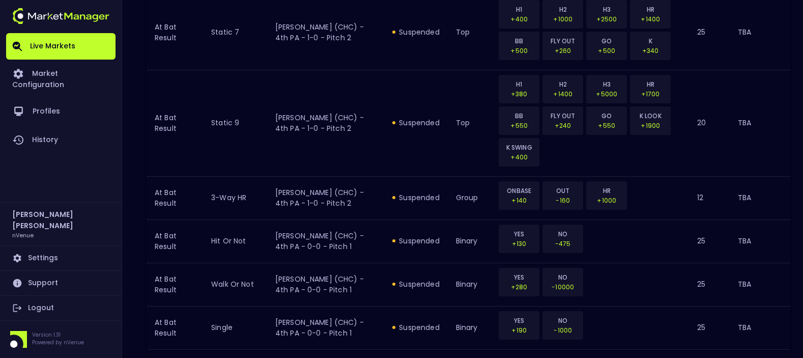
scroll to position [1304, 0]
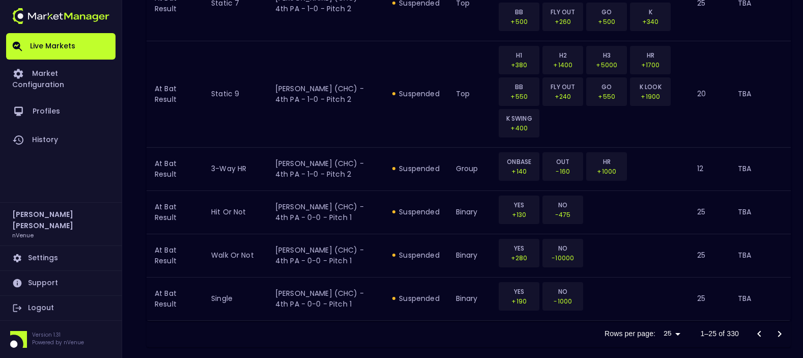
click at [783, 328] on icon "Go to next page" at bounding box center [779, 334] width 12 height 12
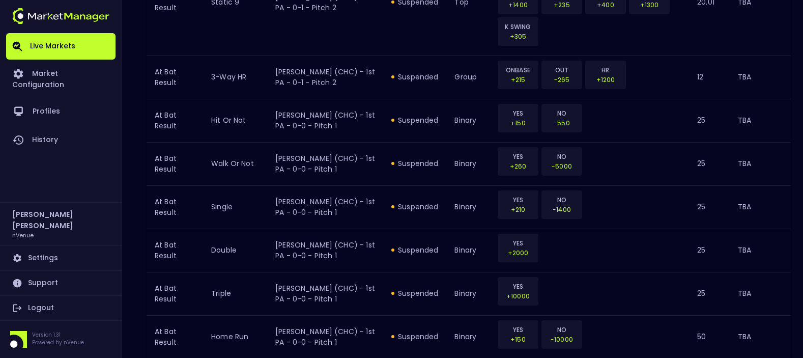
scroll to position [1272, 0]
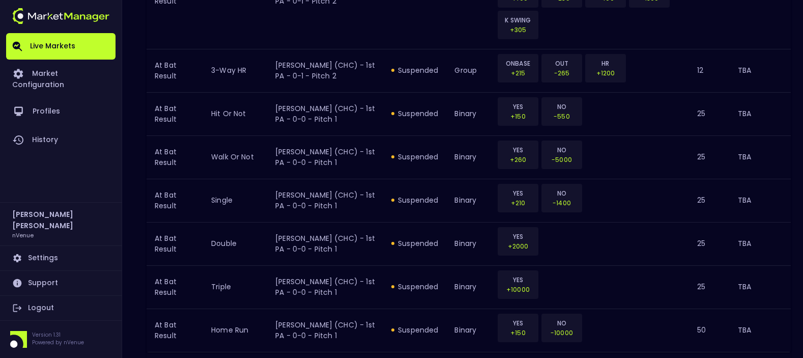
click at [781, 357] on icon "Go to next page" at bounding box center [779, 365] width 12 height 12
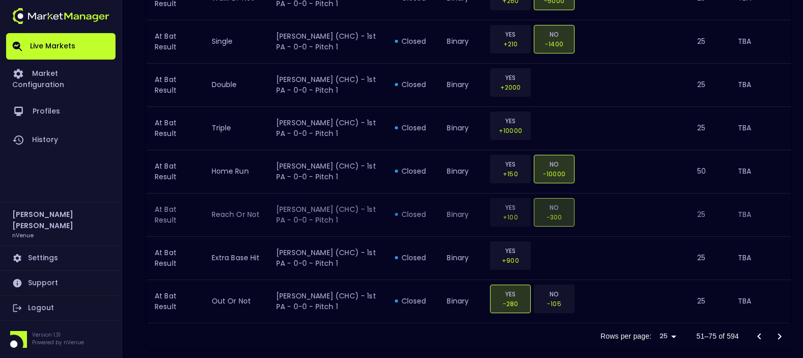
scroll to position [1304, 0]
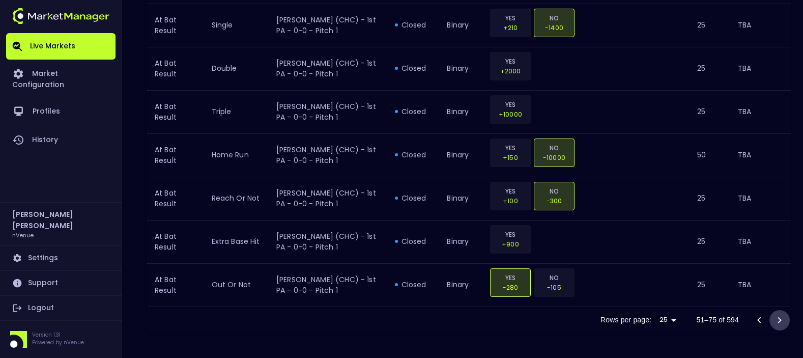
click at [781, 315] on icon "Go to next page" at bounding box center [779, 320] width 12 height 12
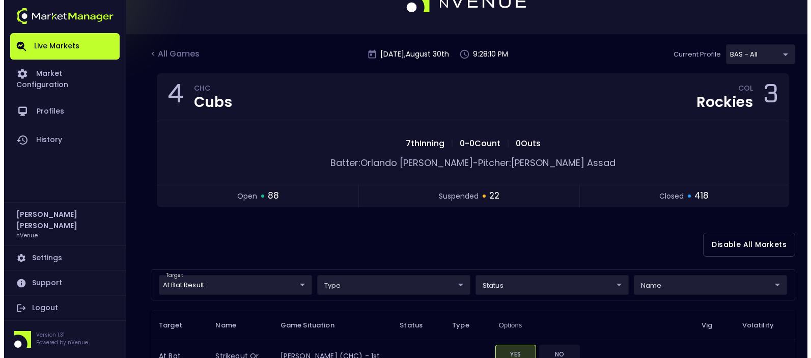
scroll to position [0, 0]
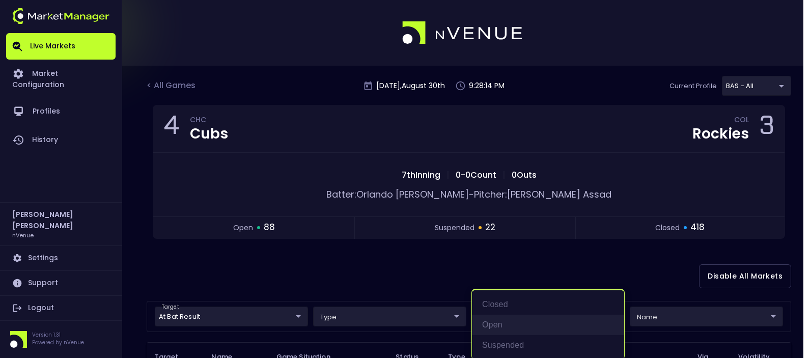
click at [503, 323] on li "open" at bounding box center [548, 324] width 152 height 20
type input "open"
click at [353, 274] on div at bounding box center [405, 179] width 811 height 358
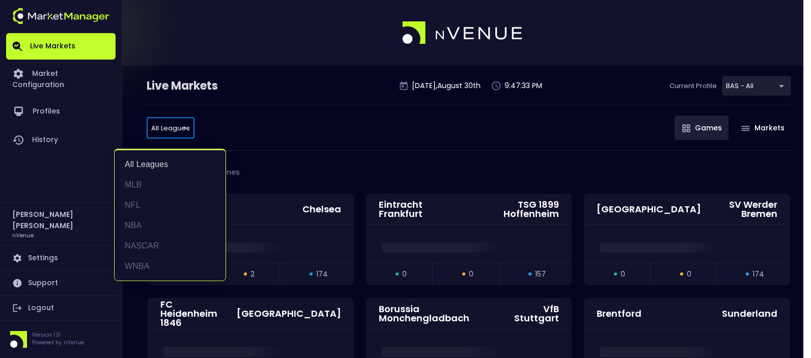
click at [145, 261] on li "WNBA" at bounding box center [169, 266] width 111 height 20
type input "WNBA"
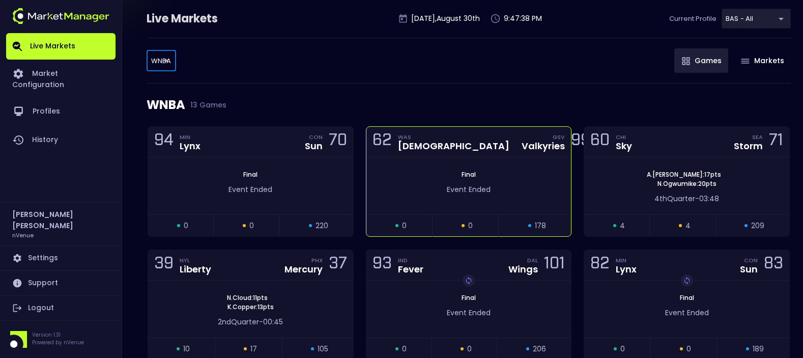
scroll to position [102, 0]
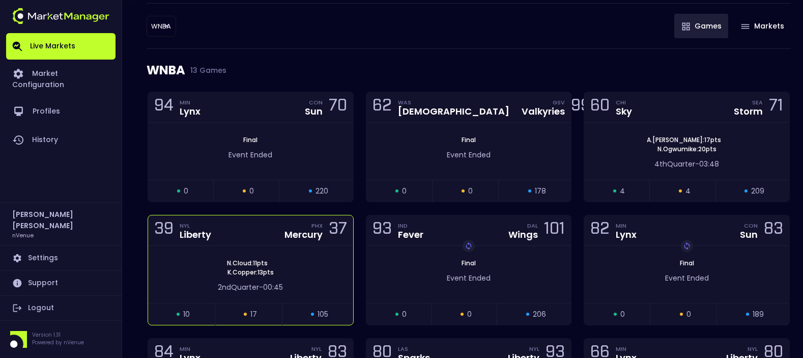
click at [240, 237] on div "39 NYL Liberty PHX Mercury 37" at bounding box center [250, 230] width 205 height 31
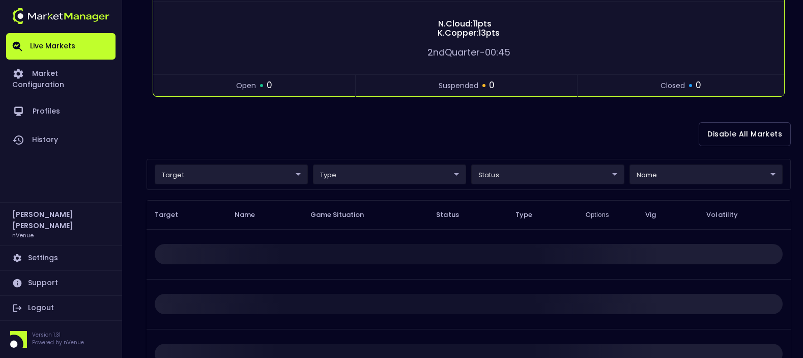
scroll to position [204, 0]
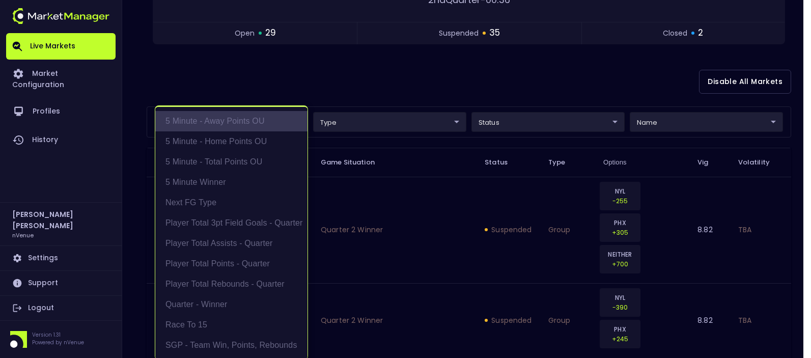
click at [247, 119] on li "5 Minute - Away Points OU" at bounding box center [231, 121] width 152 height 20
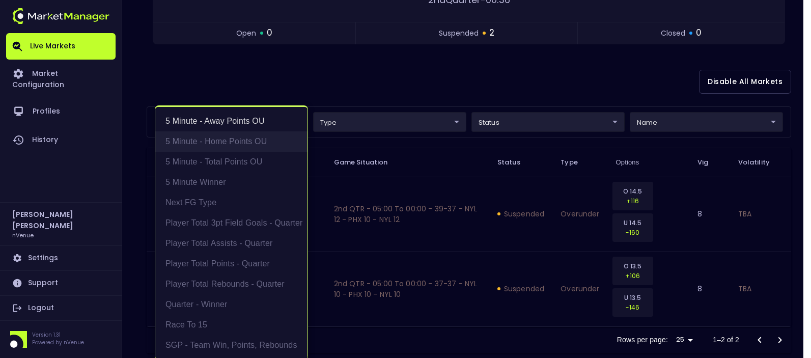
click at [241, 136] on li "5 Minute - Home Points OU" at bounding box center [231, 141] width 152 height 20
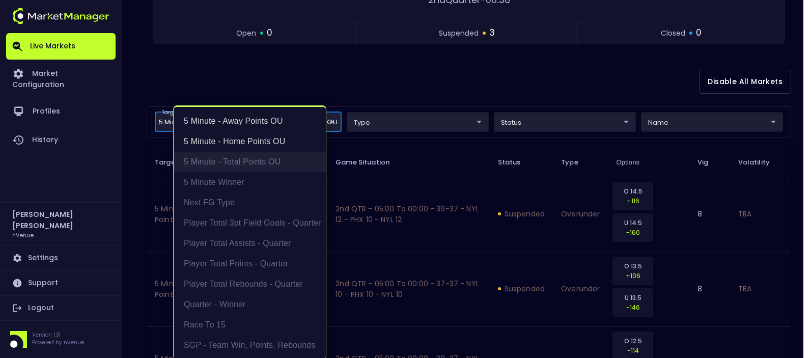
click at [233, 165] on li "5 Minute - Total Points OU" at bounding box center [250, 162] width 152 height 20
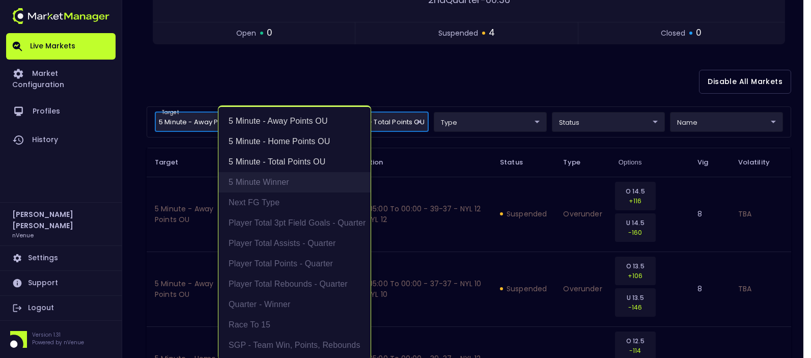
click at [238, 182] on li "5 Minute Winner" at bounding box center [294, 182] width 152 height 20
type input "5 Minute - Away Points OU,5 Minute - Home Points OU,5 Minute - Total Points OU,…"
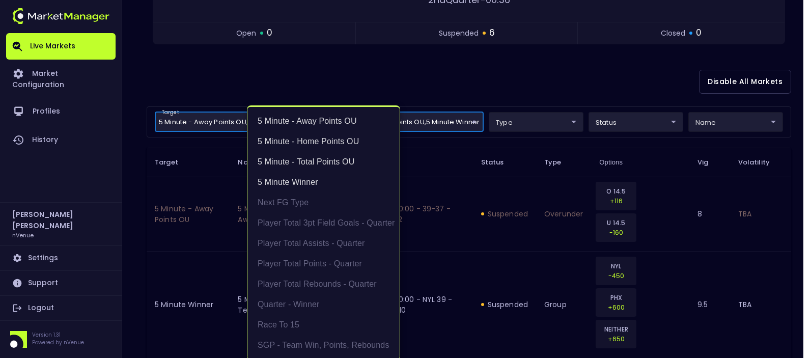
click at [303, 67] on div at bounding box center [405, 179] width 811 height 358
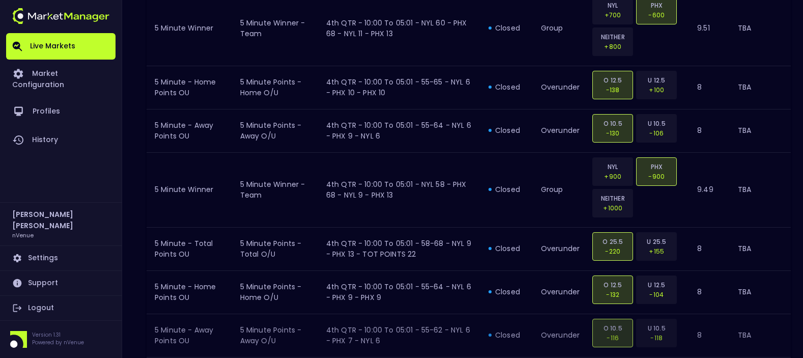
scroll to position [754, 0]
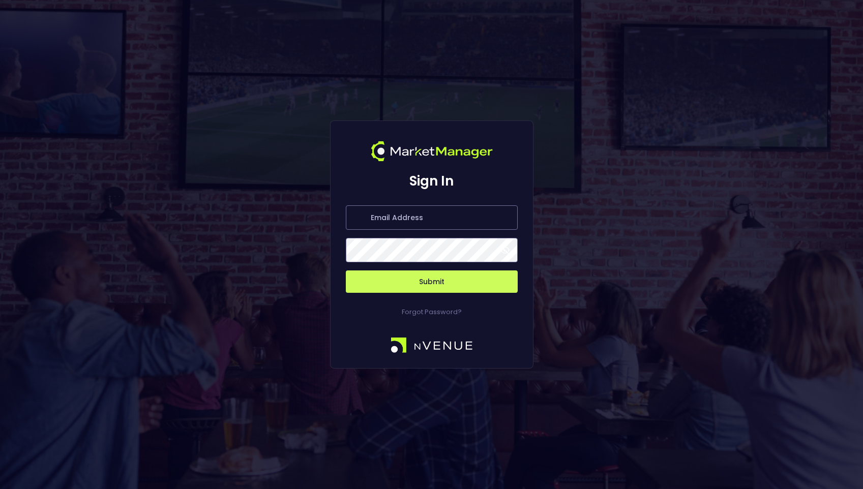
type input "[PERSON_NAME][EMAIL_ADDRESS][DOMAIN_NAME]"
click at [396, 279] on button "Submit" at bounding box center [432, 282] width 172 height 22
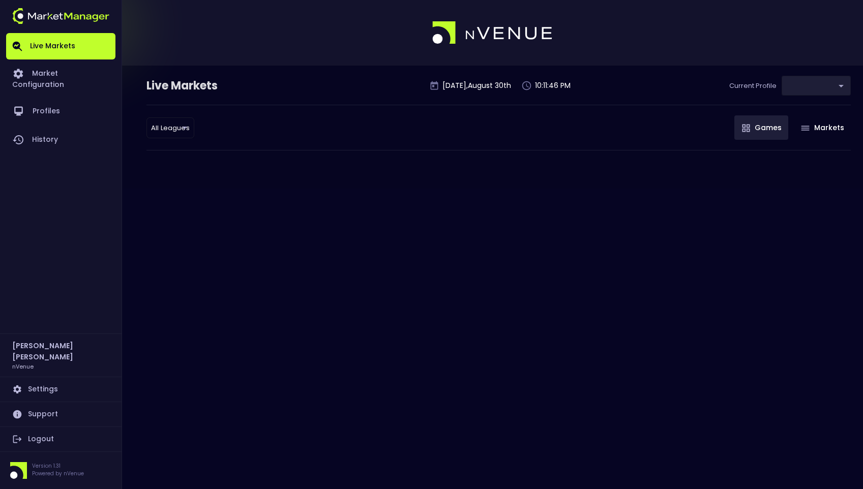
type input "0d810fa5-e353-4d9c-b11d-31f095cae871"
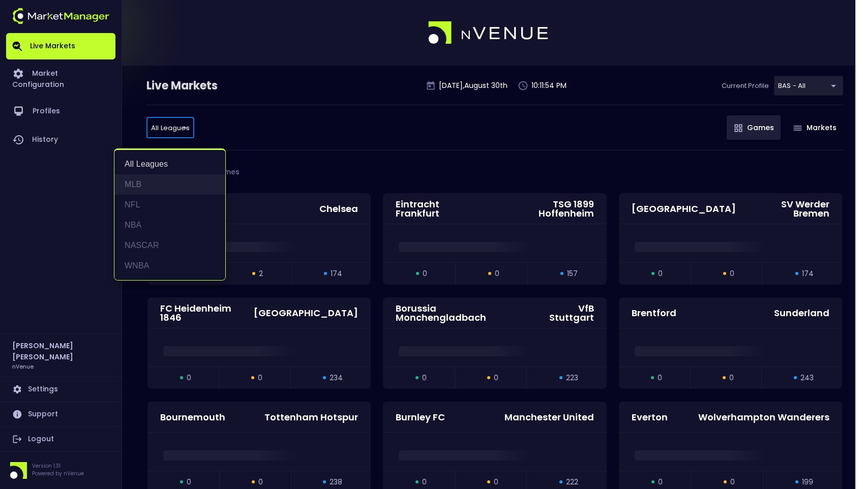
click at [151, 185] on li "MLB" at bounding box center [169, 185] width 111 height 20
type input "MLB"
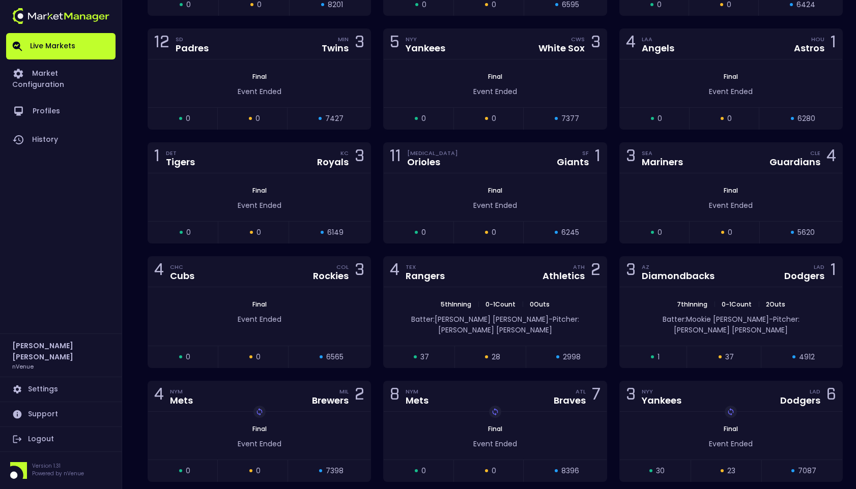
scroll to position [407, 0]
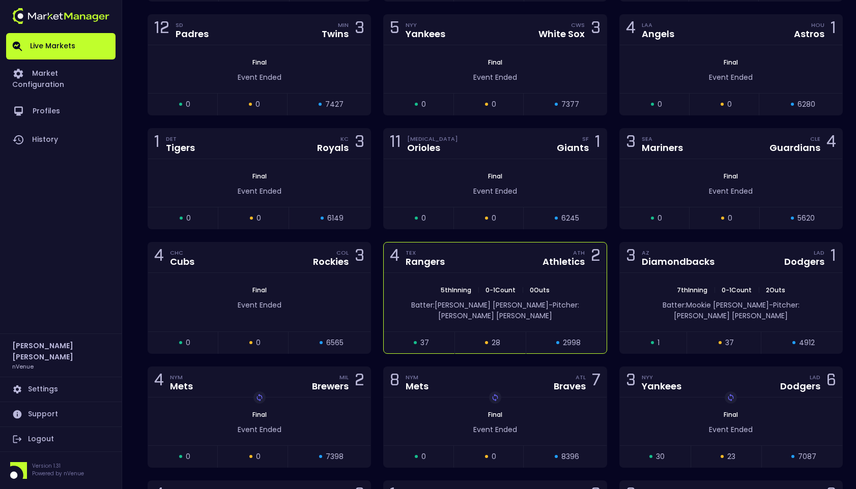
click at [488, 260] on div "4 TEX Rangers ATH Athletics 2" at bounding box center [495, 258] width 222 height 31
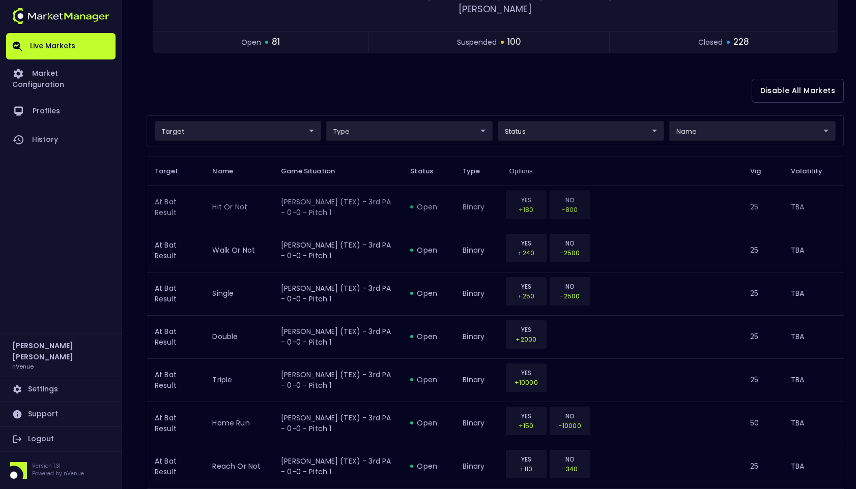
scroll to position [204, 0]
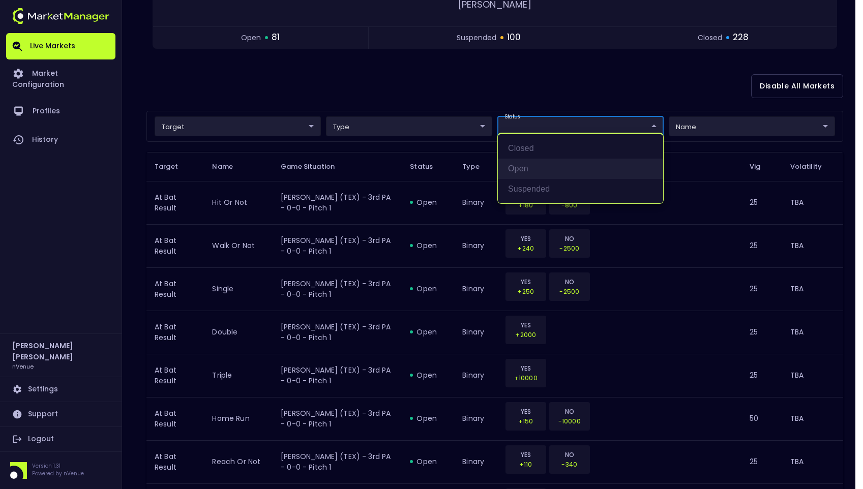
click at [530, 164] on li "open" at bounding box center [580, 169] width 165 height 20
type input "open"
click at [291, 114] on div at bounding box center [431, 244] width 863 height 489
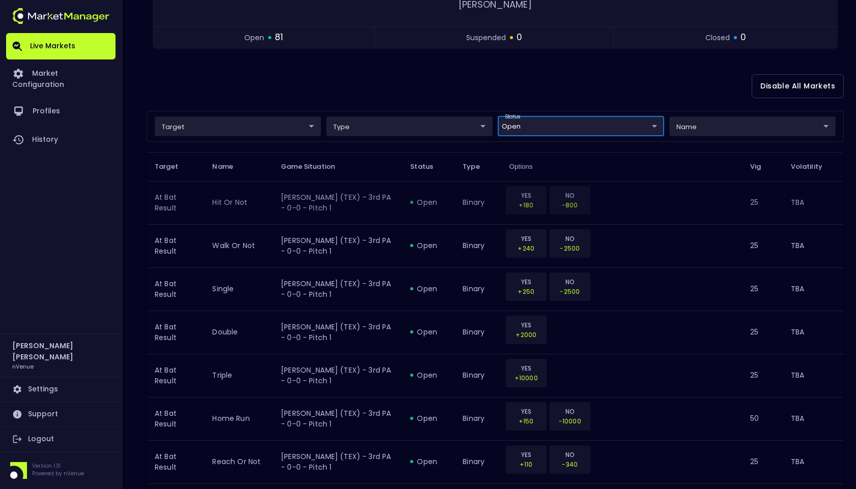
click at [231, 188] on td "hit or not" at bounding box center [238, 202] width 69 height 43
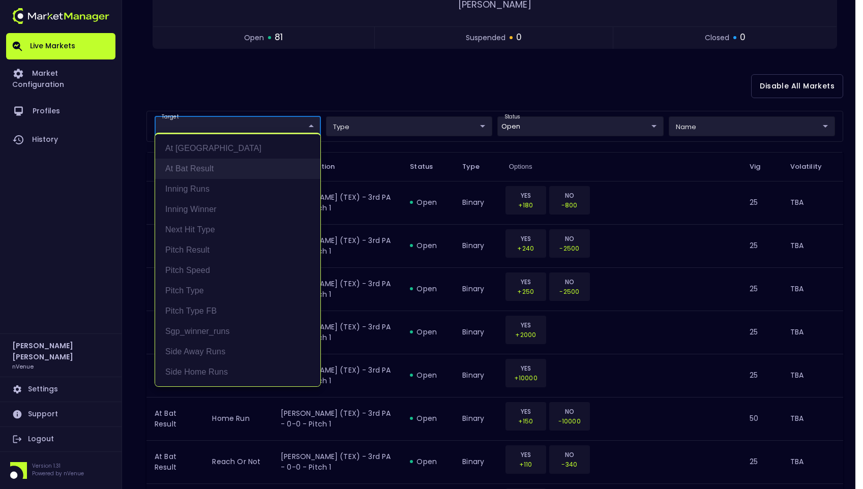
click at [211, 167] on li "At Bat Result" at bounding box center [237, 169] width 165 height 20
type input "At Bat Result"
click at [477, 69] on div at bounding box center [431, 244] width 863 height 489
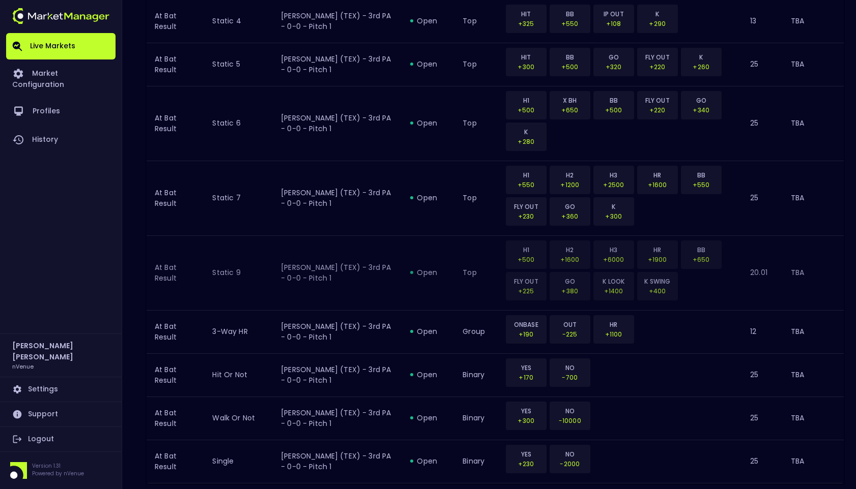
scroll to position [1109, 0]
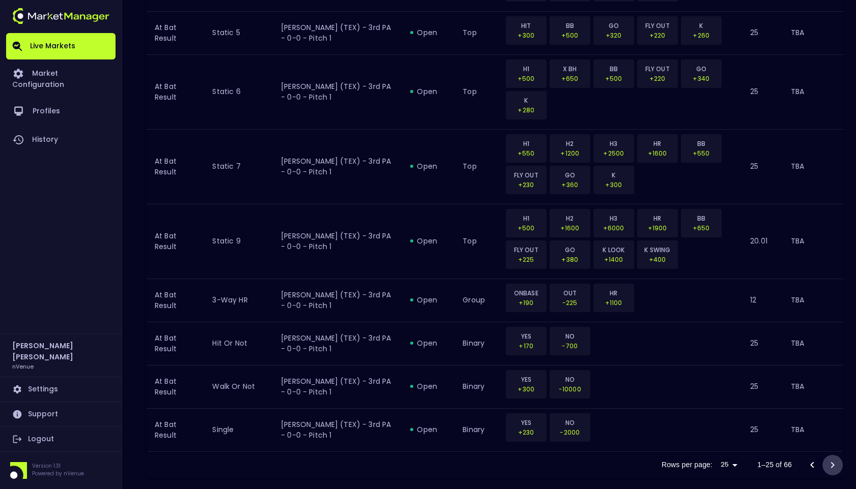
click at [835, 459] on icon "Go to next page" at bounding box center [832, 465] width 12 height 12
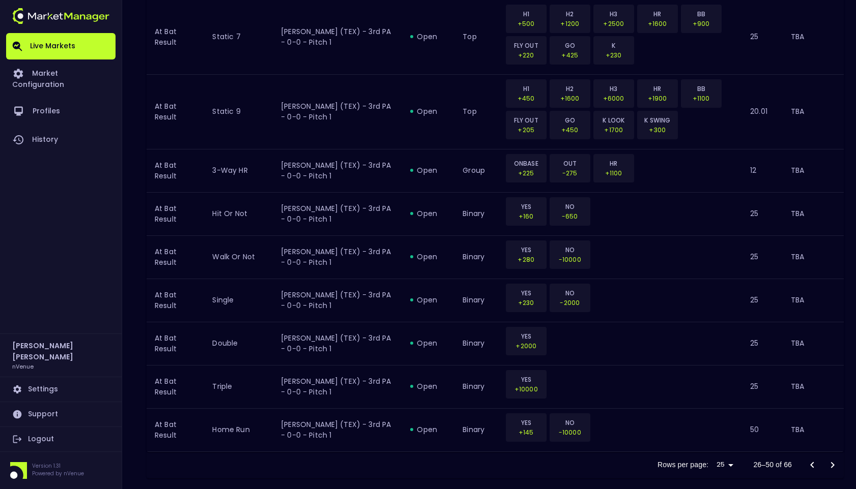
click at [830, 459] on icon "Go to next page" at bounding box center [832, 465] width 12 height 12
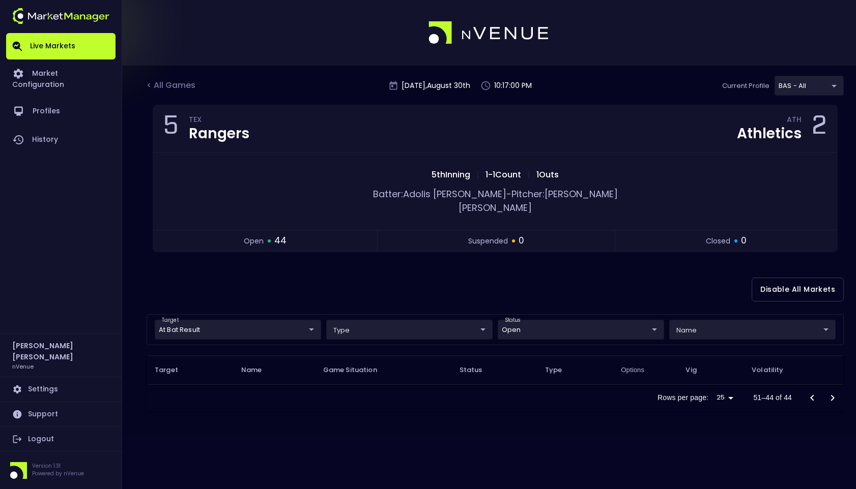
scroll to position [0, 0]
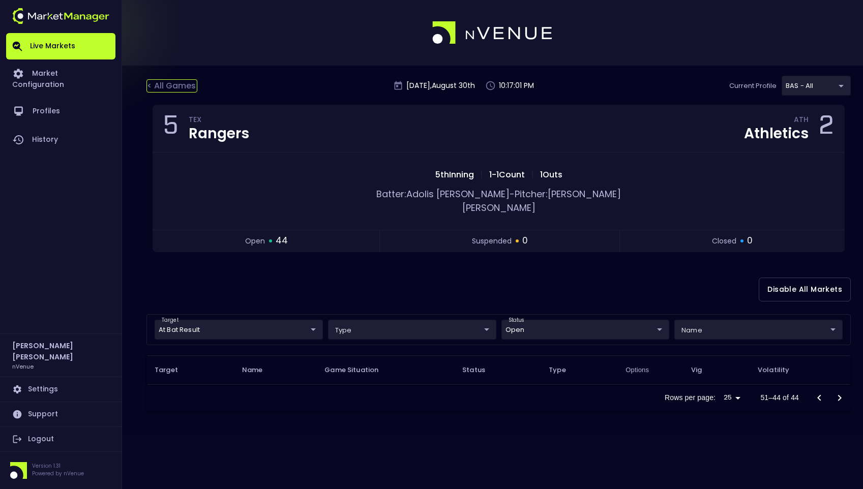
click at [166, 82] on div "< All Games" at bounding box center [172, 85] width 51 height 13
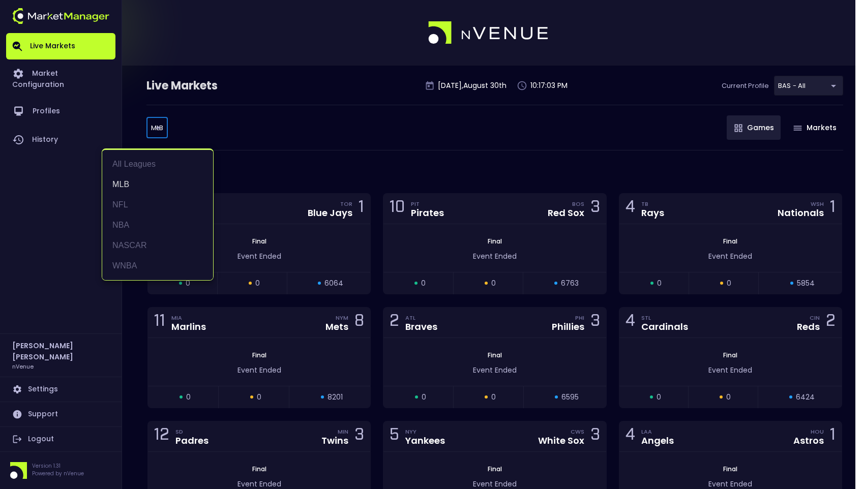
click at [153, 267] on li "WNBA" at bounding box center [157, 266] width 111 height 20
type input "WNBA"
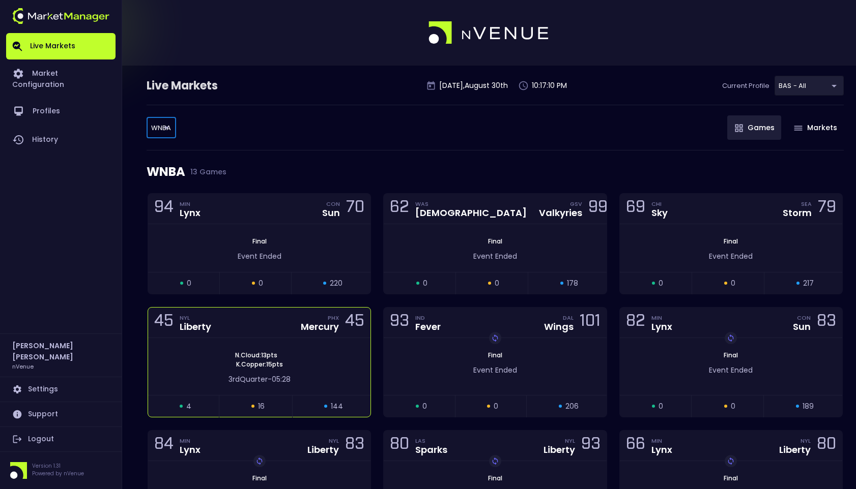
click at [250, 324] on div "45 NYL Liberty PHX Mercury 45" at bounding box center [259, 323] width 222 height 31
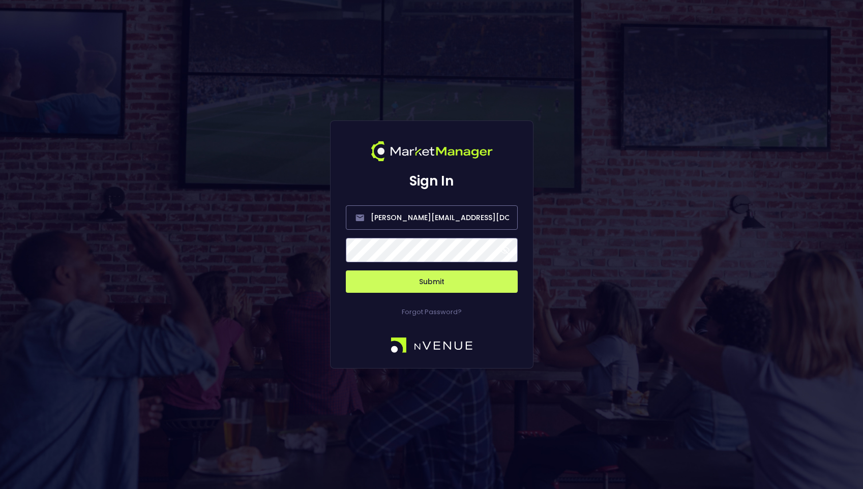
click at [414, 284] on button "Submit" at bounding box center [432, 282] width 172 height 22
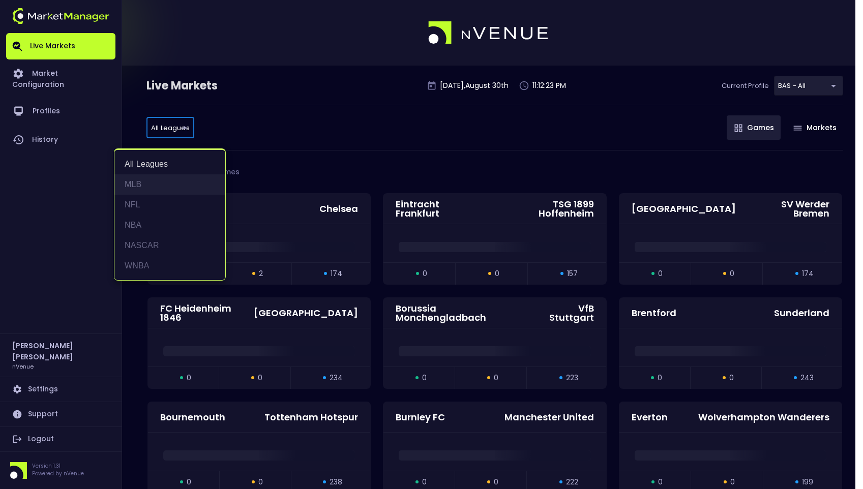
click at [158, 181] on li "MLB" at bounding box center [169, 185] width 111 height 20
type input "MLB"
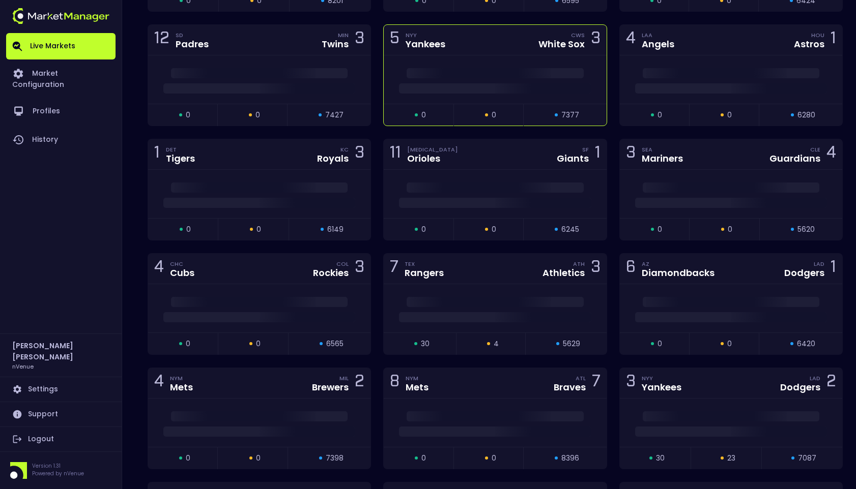
scroll to position [407, 0]
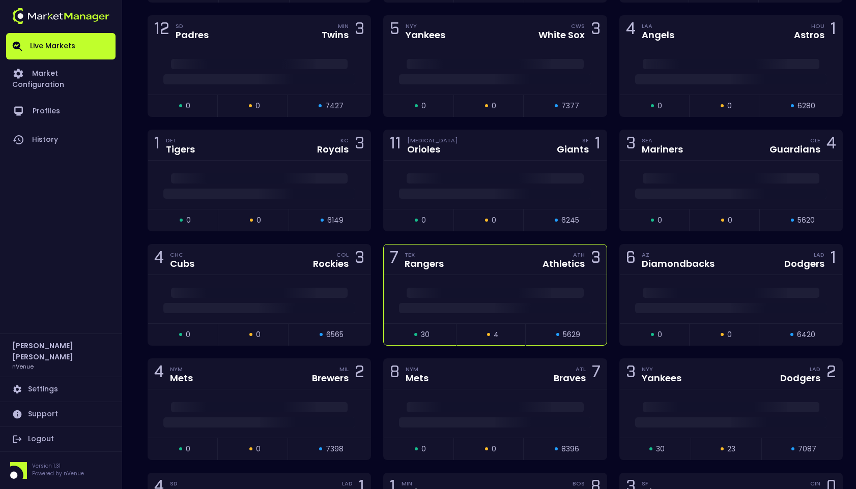
click at [508, 258] on div "7 TEX Rangers ATH Athletics 3" at bounding box center [495, 260] width 222 height 31
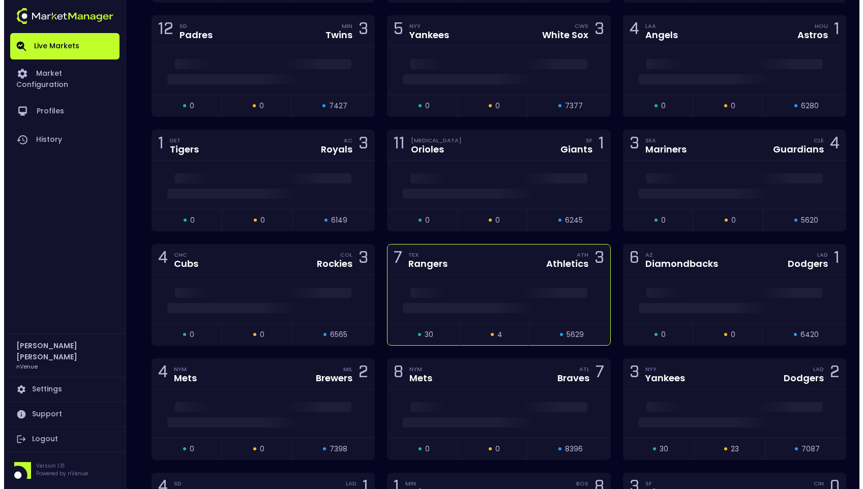
scroll to position [0, 0]
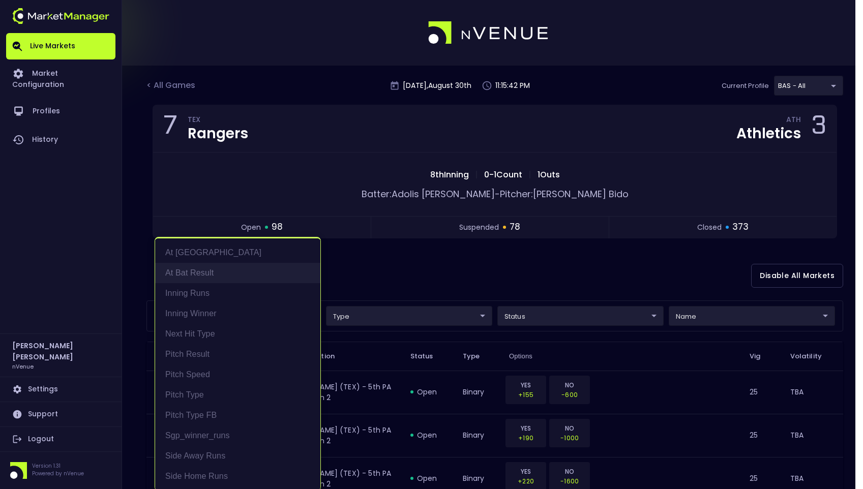
click at [204, 271] on li "At Bat Result" at bounding box center [237, 273] width 165 height 20
type input "At Bat Result"
click at [450, 270] on div at bounding box center [431, 244] width 863 height 489
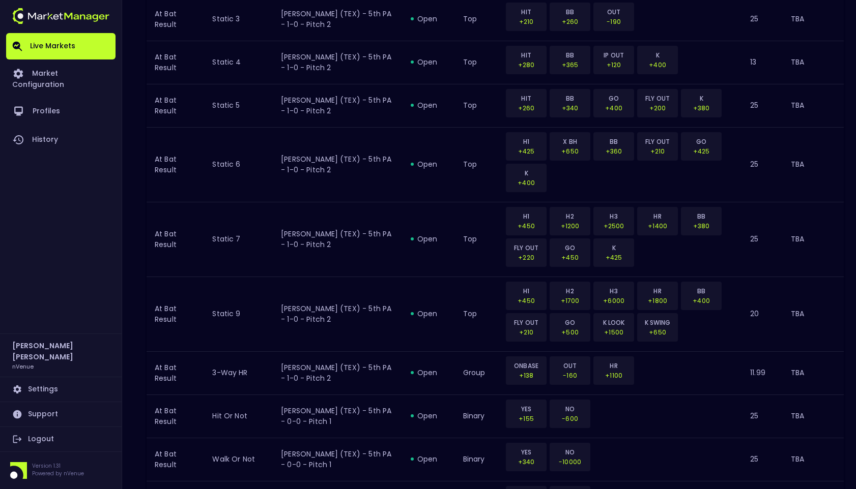
scroll to position [1109, 0]
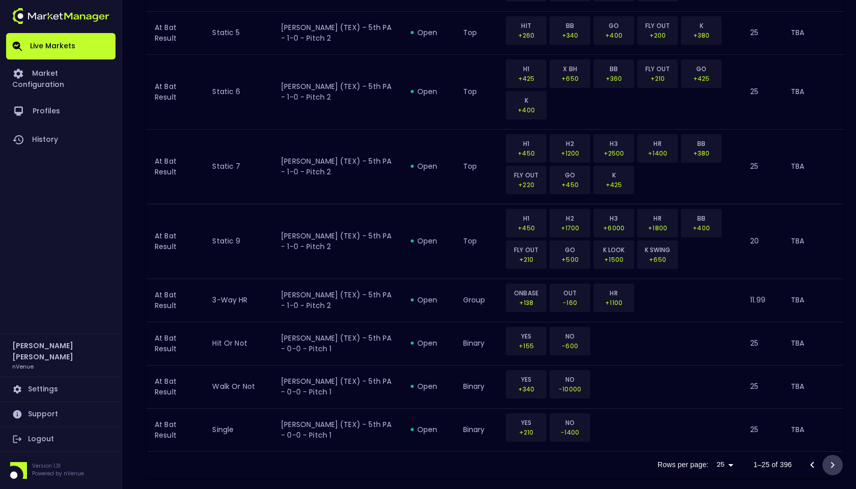
click at [831, 459] on icon "Go to next page" at bounding box center [832, 465] width 12 height 12
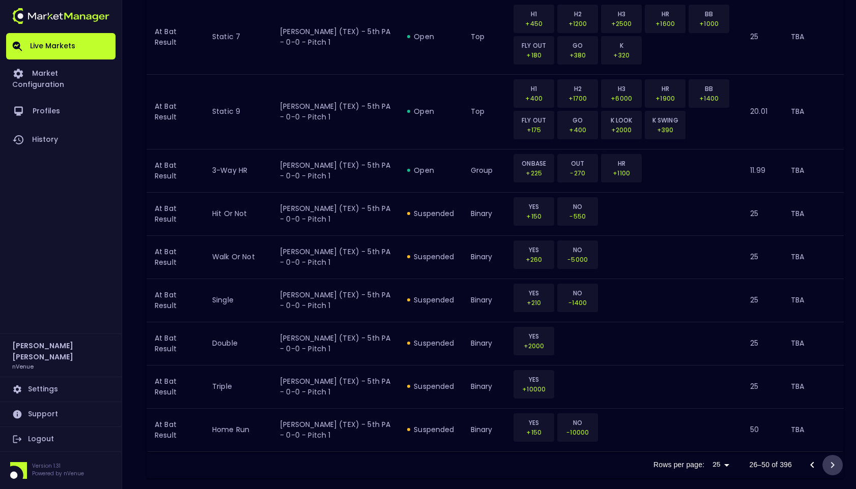
click at [825, 455] on button "Go to next page" at bounding box center [832, 465] width 20 height 20
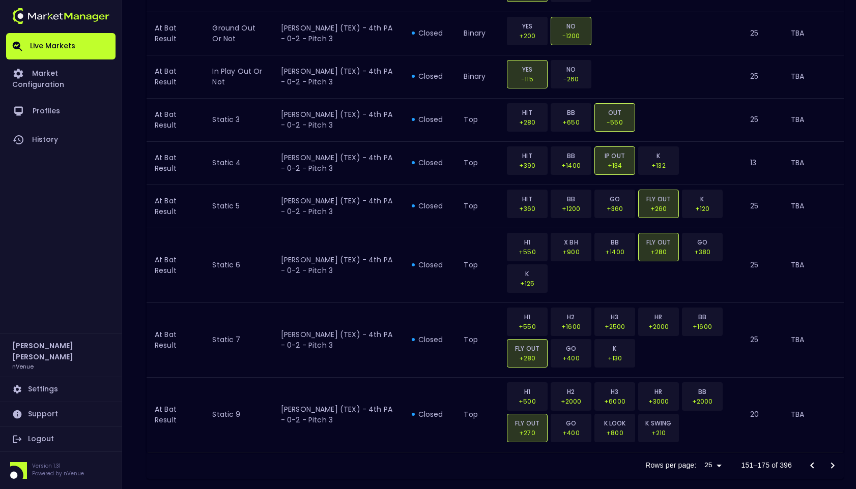
scroll to position [1203, 0]
click at [827, 459] on icon "Go to next page" at bounding box center [832, 465] width 12 height 12
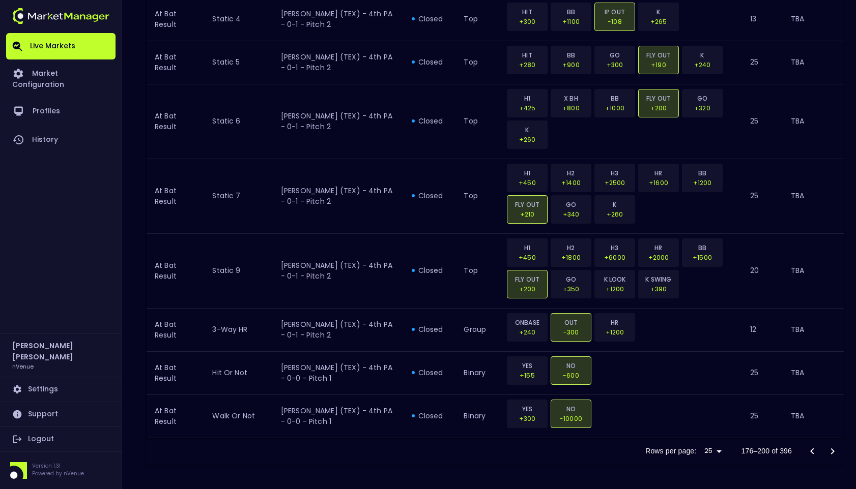
scroll to position [1109, 0]
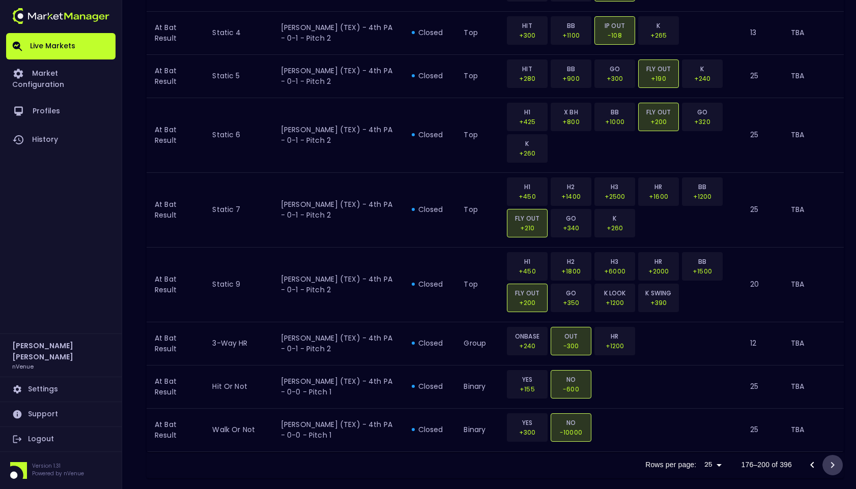
click at [827, 459] on icon "Go to next page" at bounding box center [832, 465] width 12 height 12
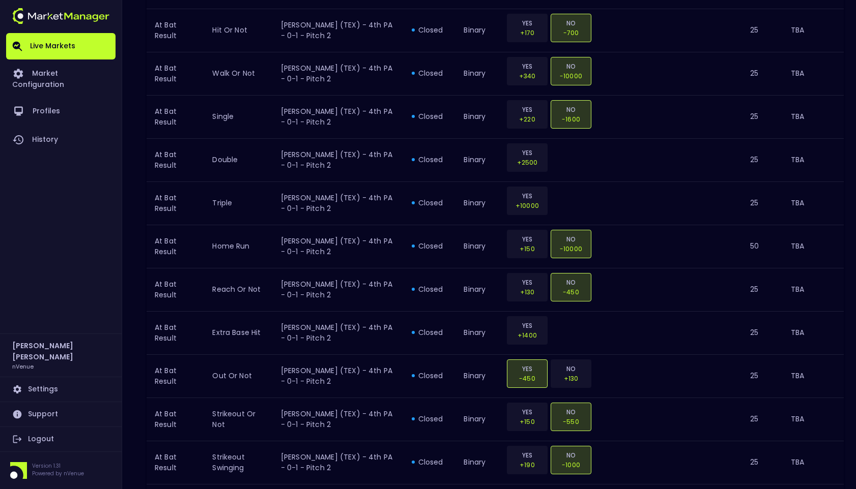
scroll to position [0, 0]
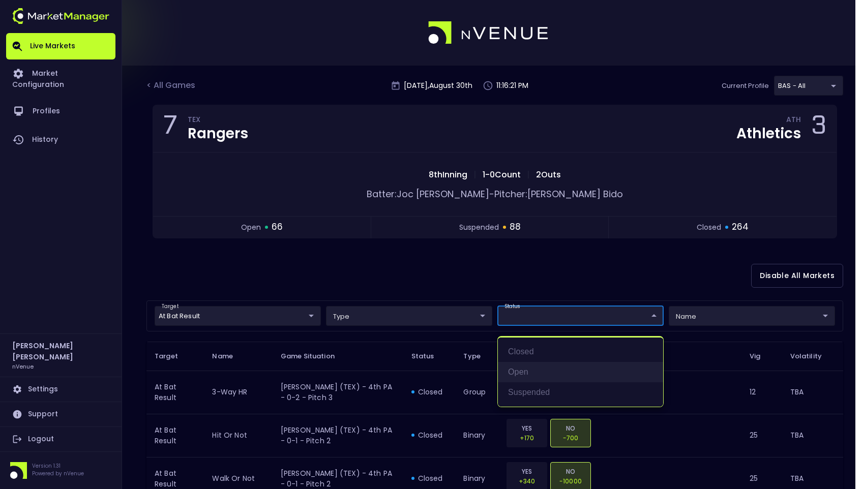
click at [533, 366] on li "open" at bounding box center [580, 372] width 165 height 20
type input "open"
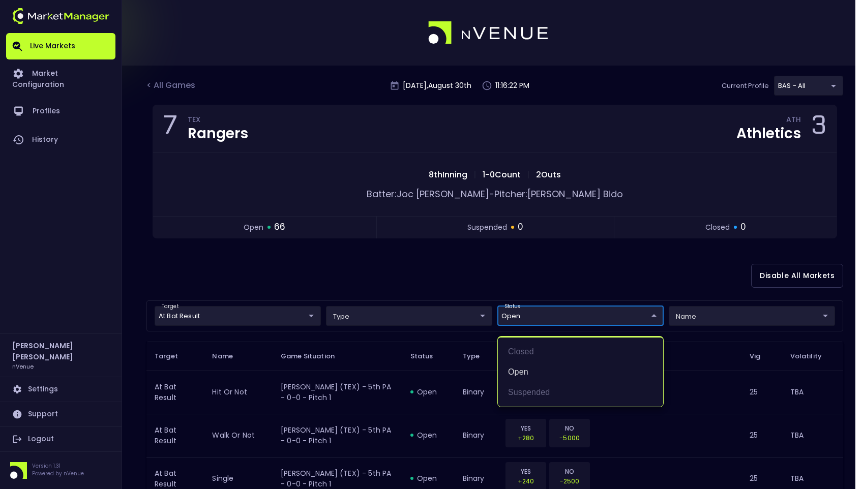
click at [615, 261] on div at bounding box center [431, 244] width 863 height 489
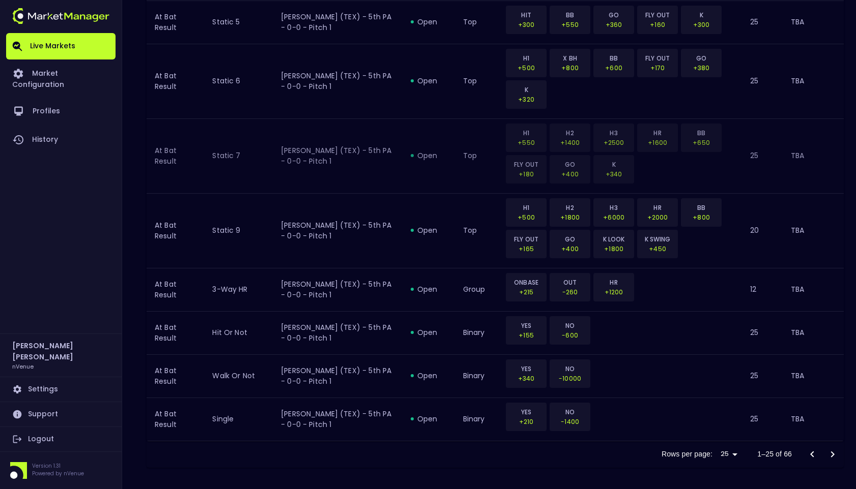
scroll to position [1109, 0]
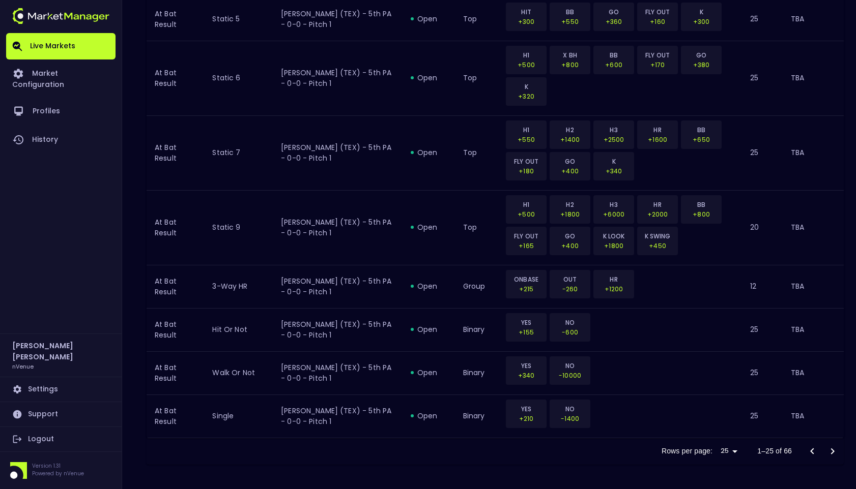
click at [830, 450] on icon "Go to next page" at bounding box center [832, 452] width 12 height 12
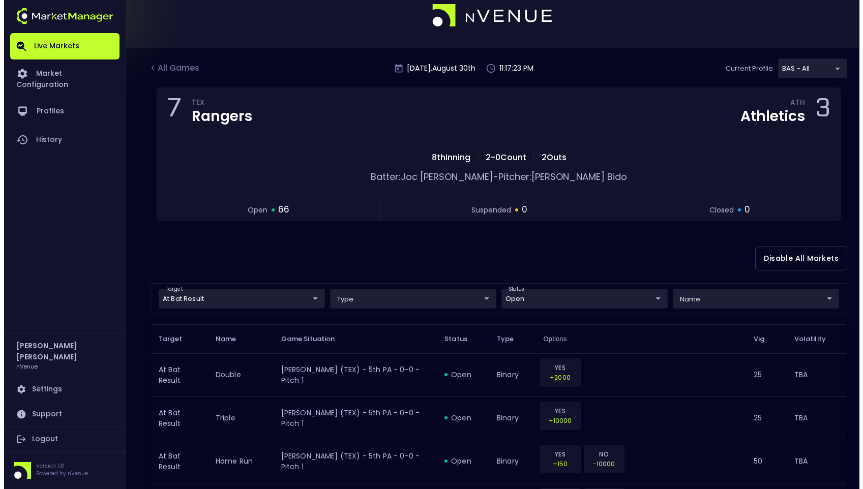
scroll to position [0, 0]
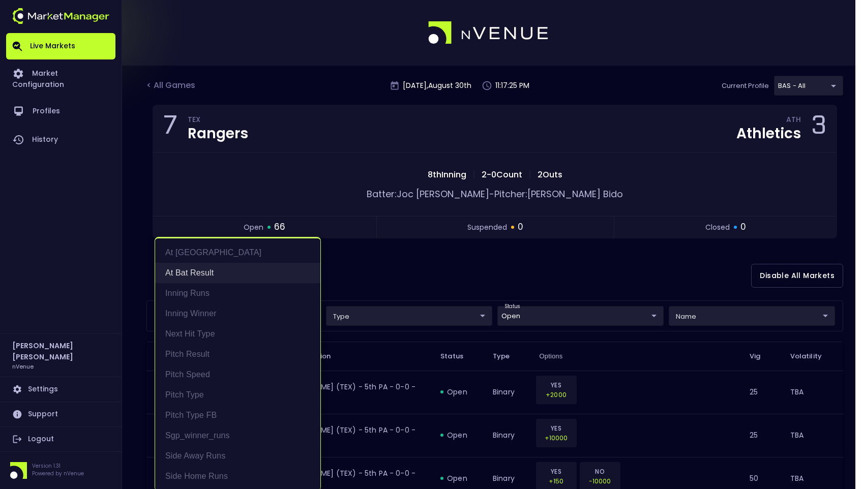
click at [206, 271] on li "At Bat Result" at bounding box center [237, 273] width 165 height 20
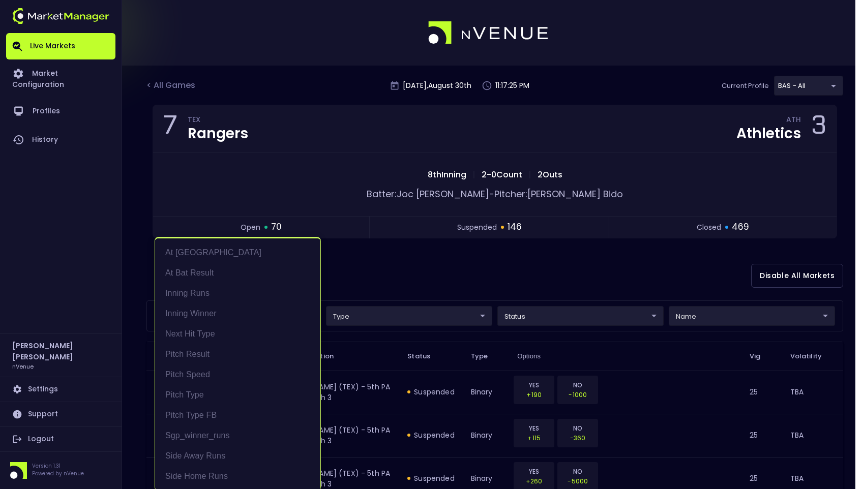
click at [435, 258] on div at bounding box center [431, 244] width 863 height 489
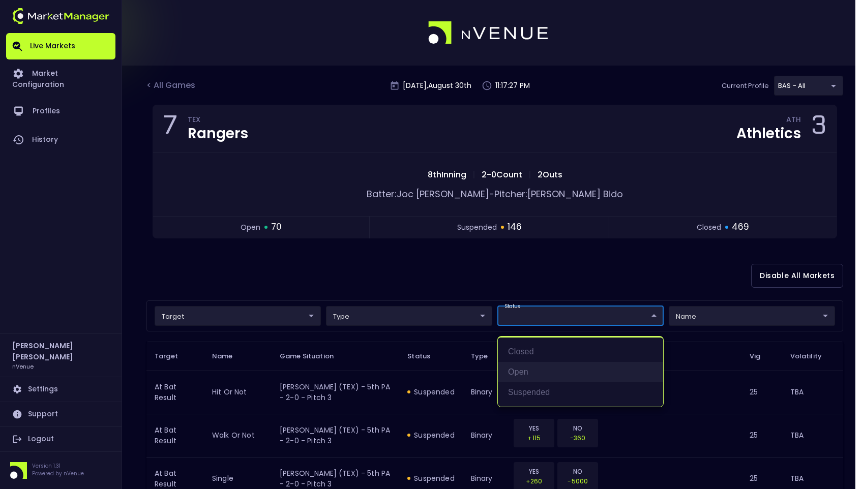
click at [533, 367] on li "open" at bounding box center [580, 372] width 165 height 20
type input "open"
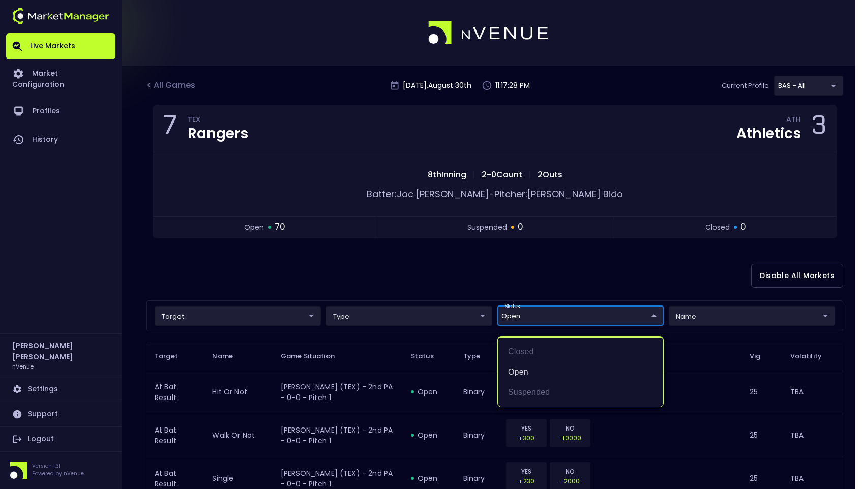
click at [448, 266] on div at bounding box center [431, 244] width 863 height 489
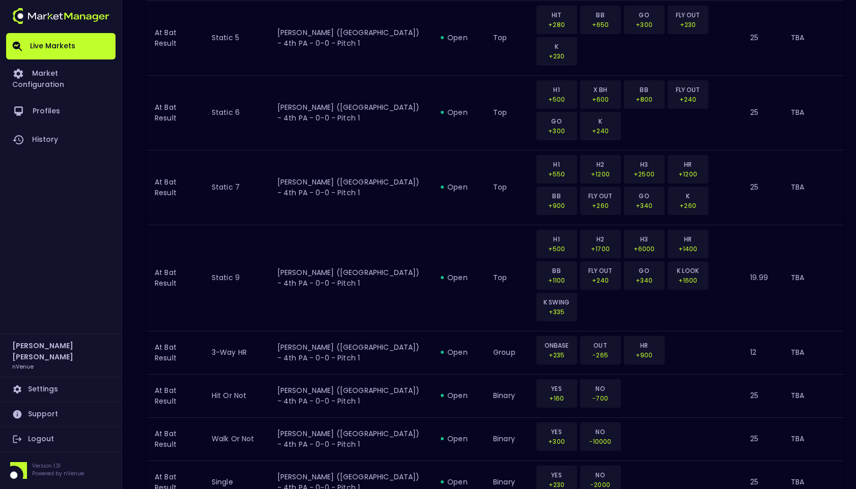
scroll to position [1109, 0]
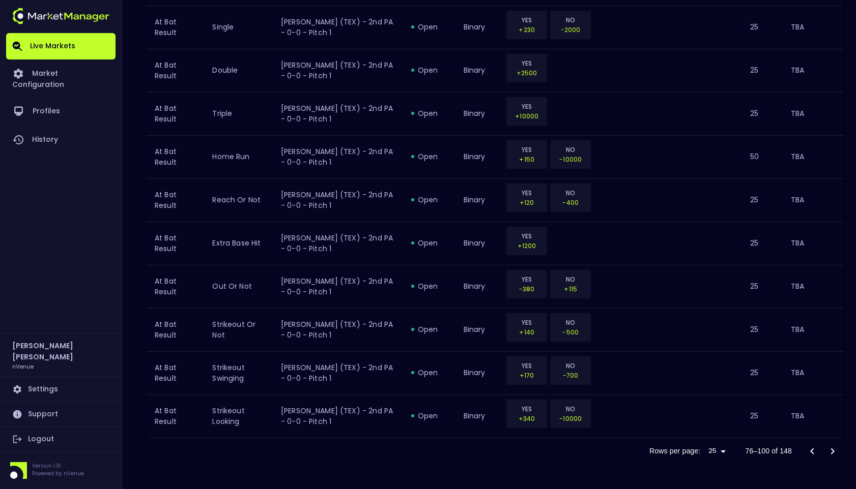
click at [835, 452] on icon "Go to next page" at bounding box center [832, 452] width 12 height 12
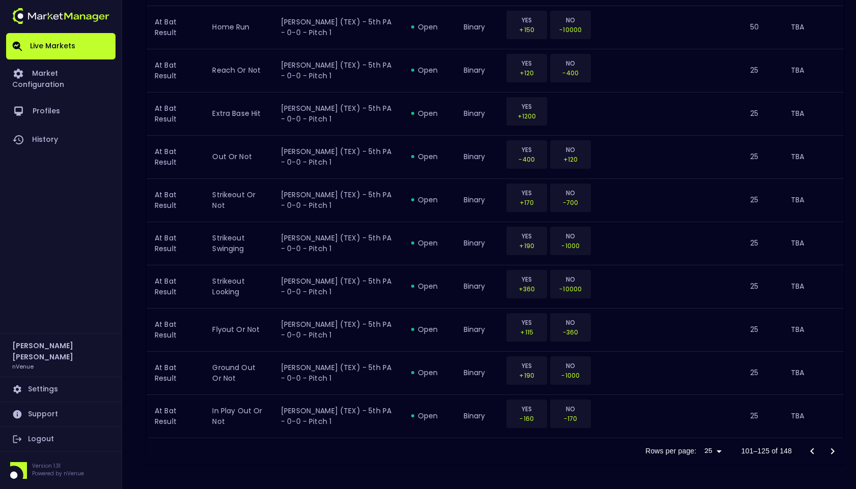
click at [835, 448] on icon "Go to next page" at bounding box center [832, 452] width 12 height 12
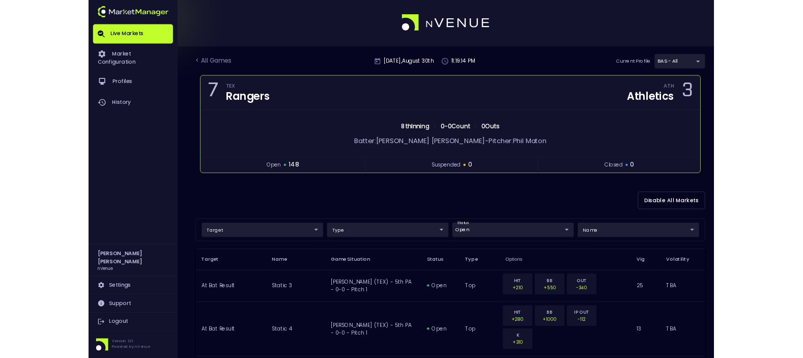
scroll to position [0, 0]
